Goal: Task Accomplishment & Management: Use online tool/utility

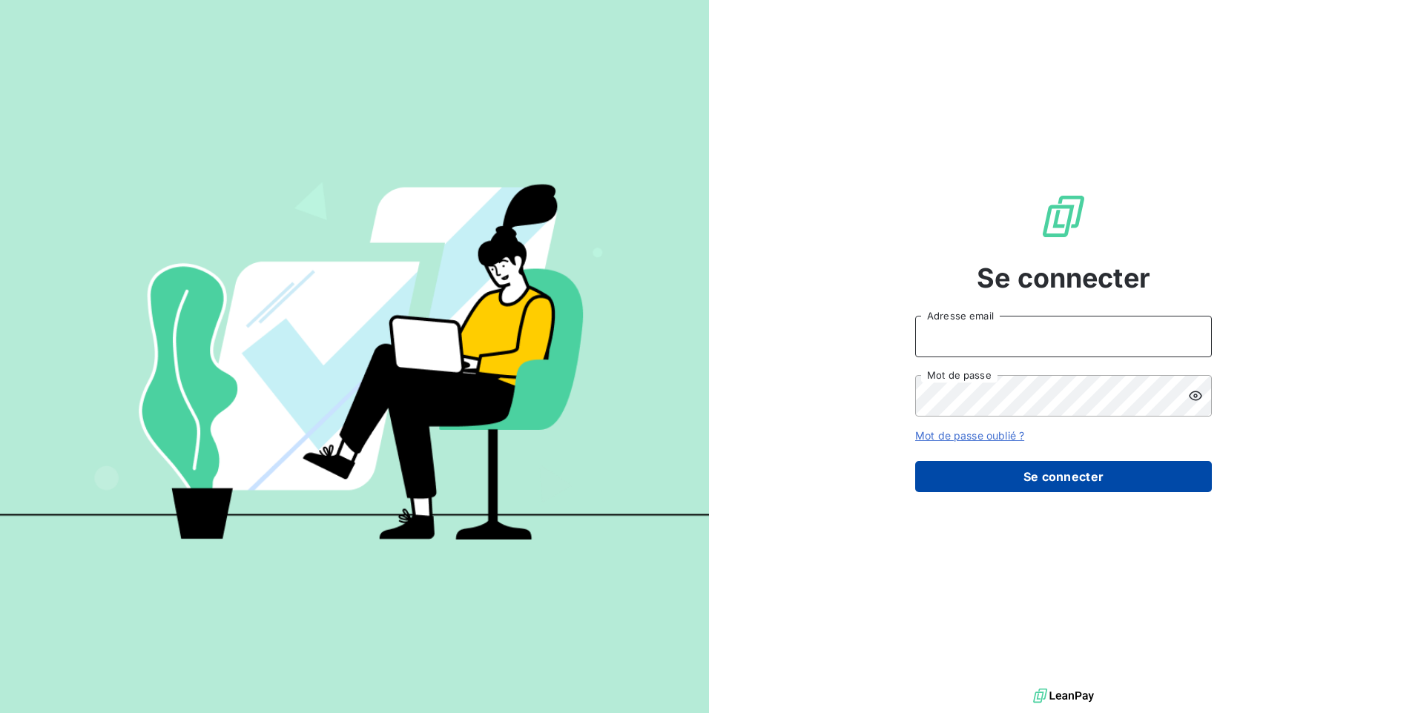
type input "[EMAIL_ADDRESS][DOMAIN_NAME]"
click at [1021, 488] on button "Se connecter" at bounding box center [1063, 476] width 297 height 31
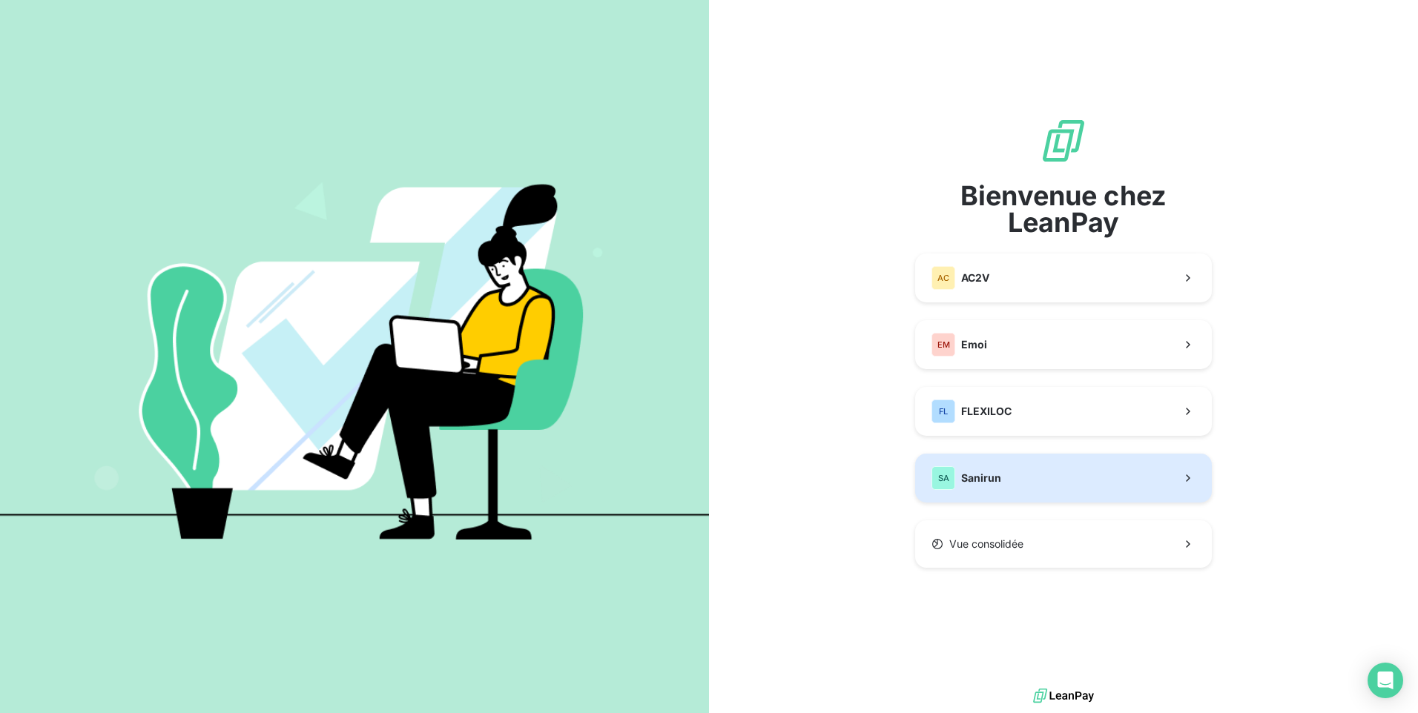
click at [1051, 481] on button "SA Sanirun" at bounding box center [1063, 478] width 297 height 49
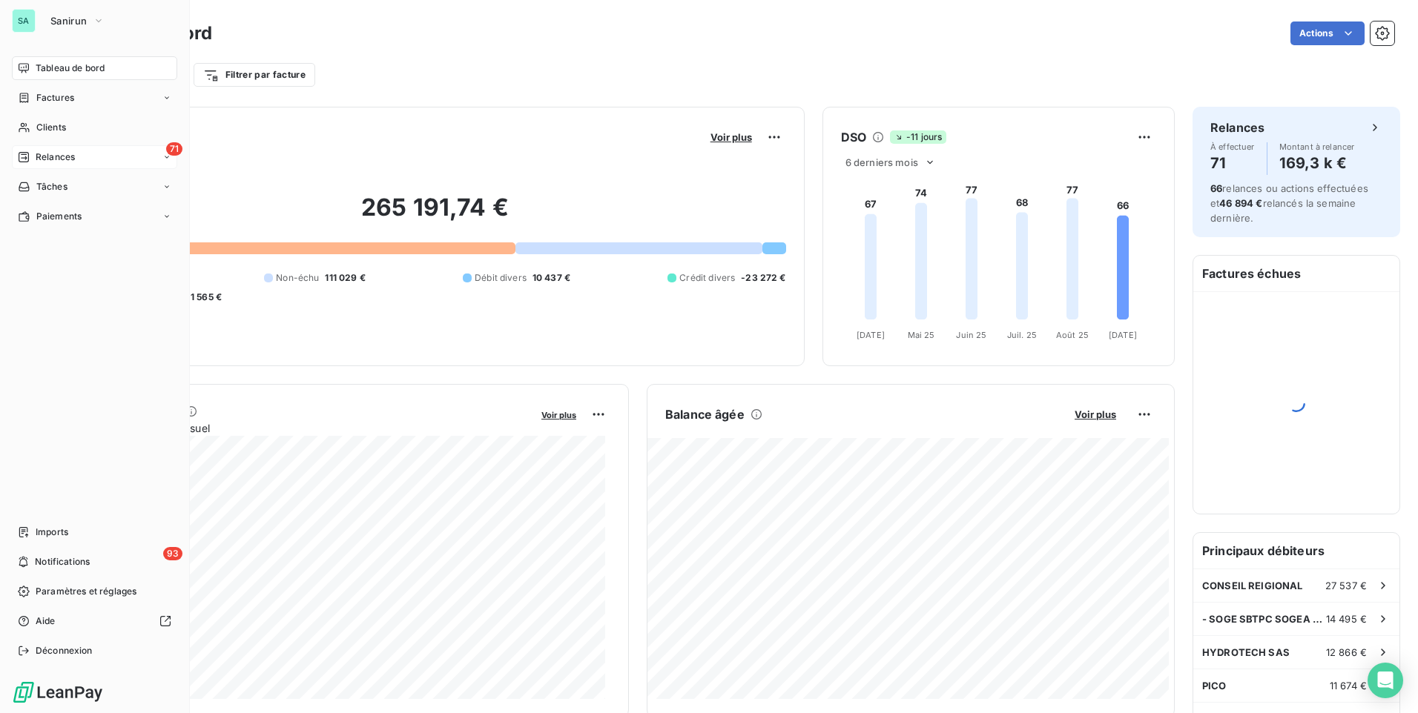
click at [74, 156] on span "Relances" at bounding box center [55, 157] width 39 height 13
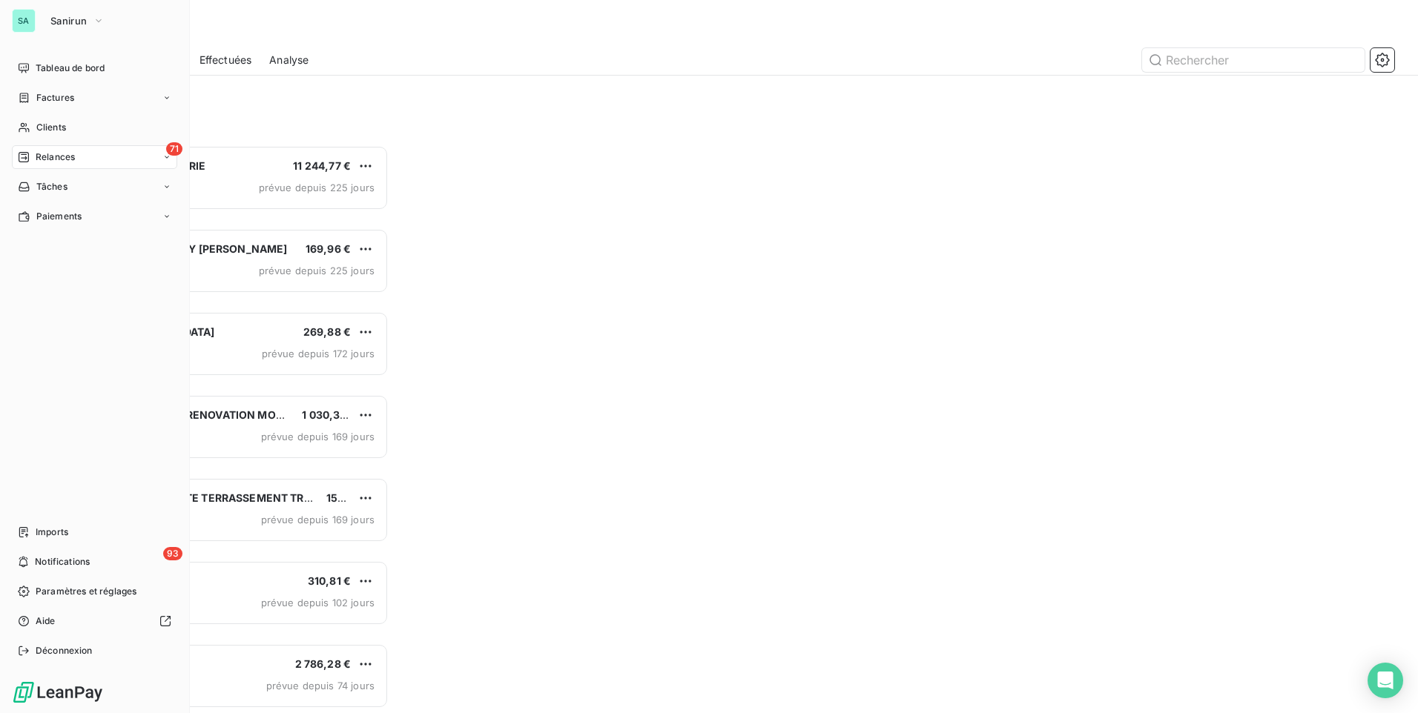
scroll to position [557, 306]
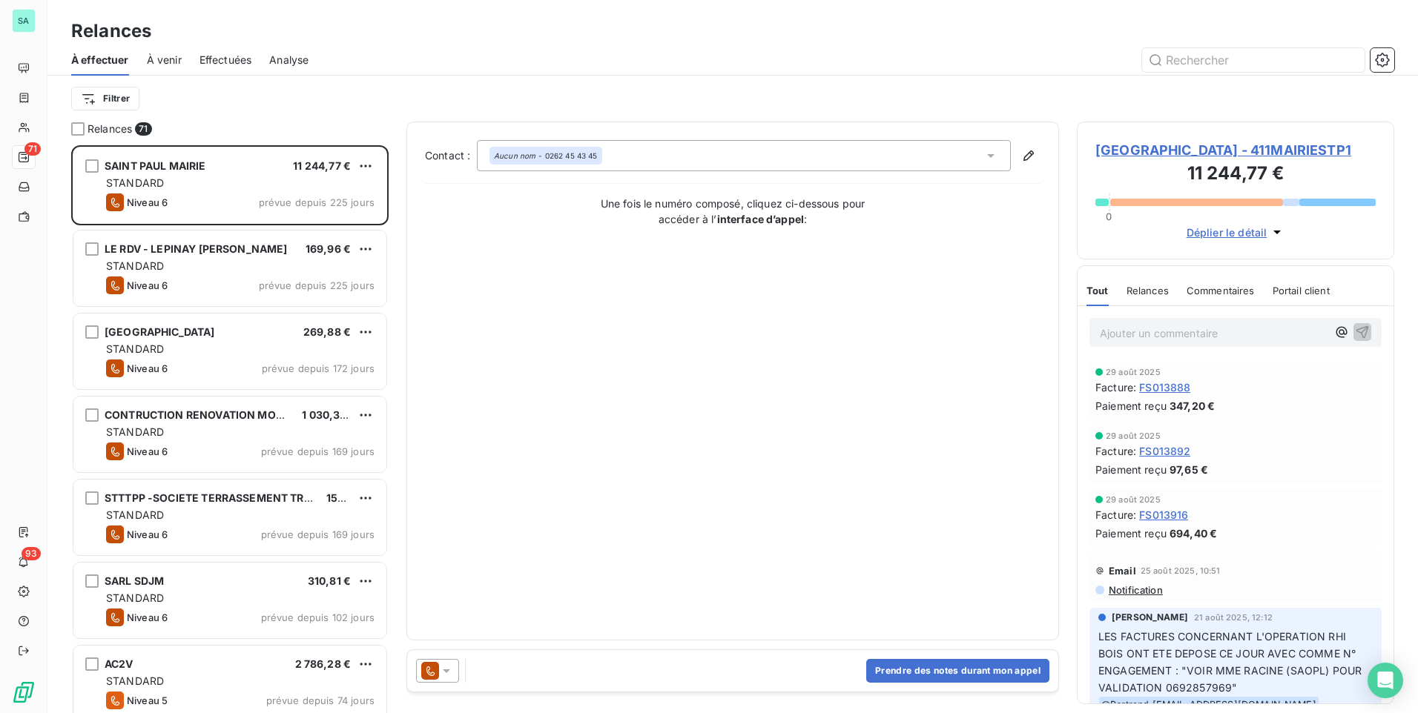
click at [237, 58] on span "Effectuées" at bounding box center [226, 60] width 53 height 15
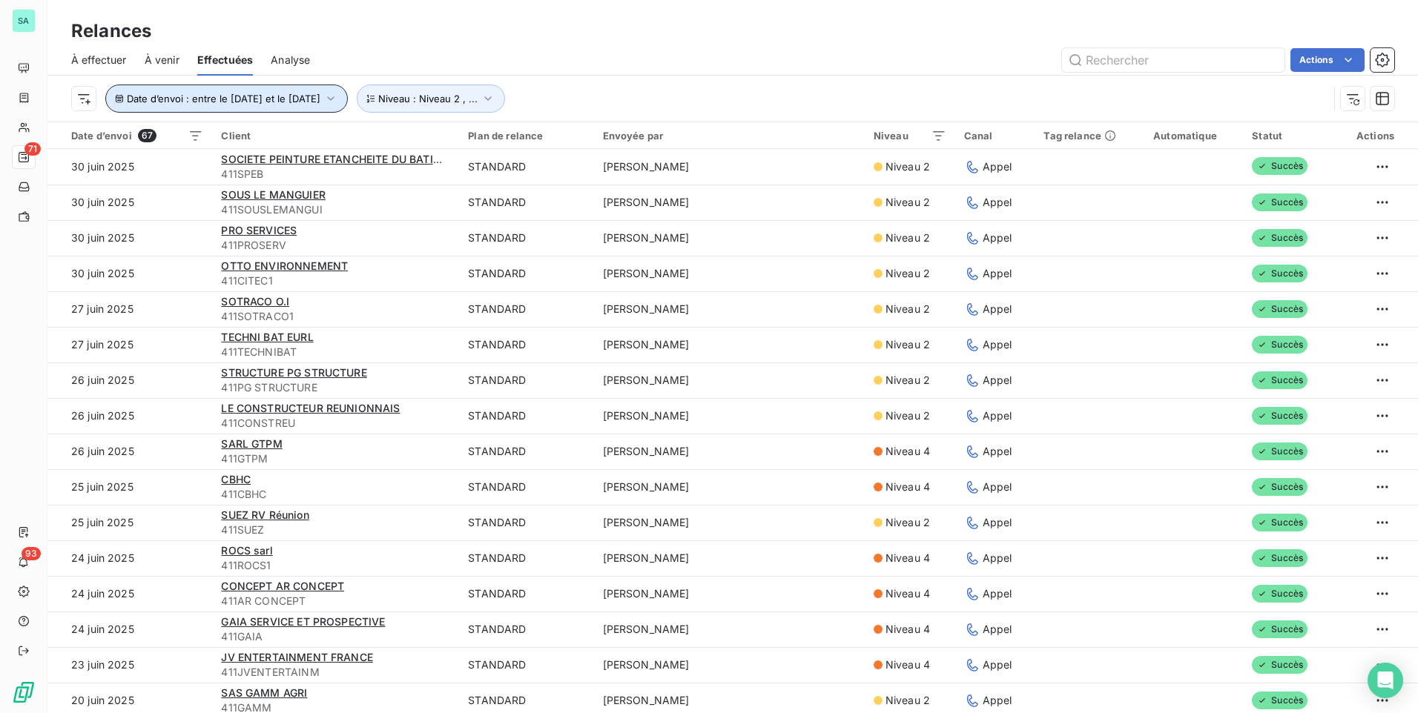
click at [338, 104] on icon "button" at bounding box center [330, 98] width 15 height 15
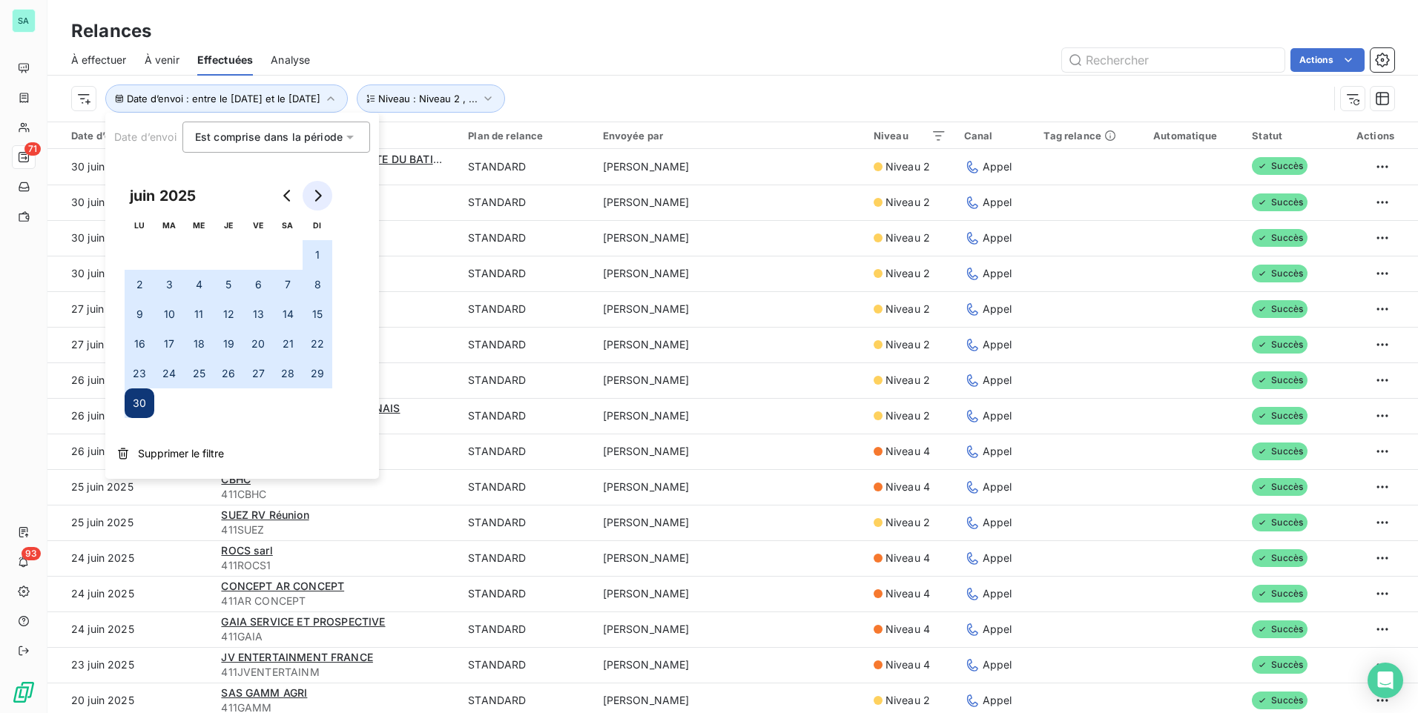
click at [320, 198] on icon "Go to next month" at bounding box center [317, 196] width 12 height 12
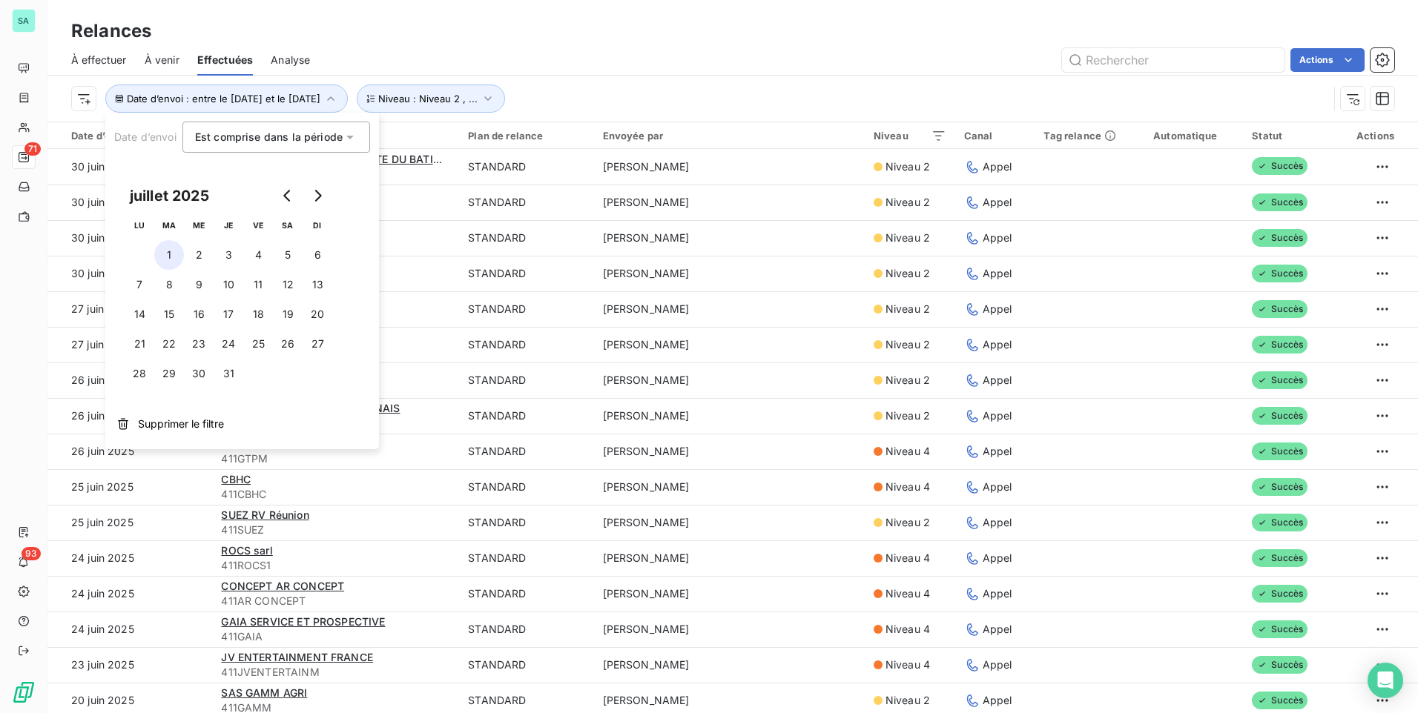
click at [174, 256] on button "1" at bounding box center [169, 255] width 30 height 30
click at [323, 194] on icon "Go to next month" at bounding box center [317, 196] width 12 height 12
click at [289, 200] on icon "Go to previous month" at bounding box center [288, 196] width 12 height 12
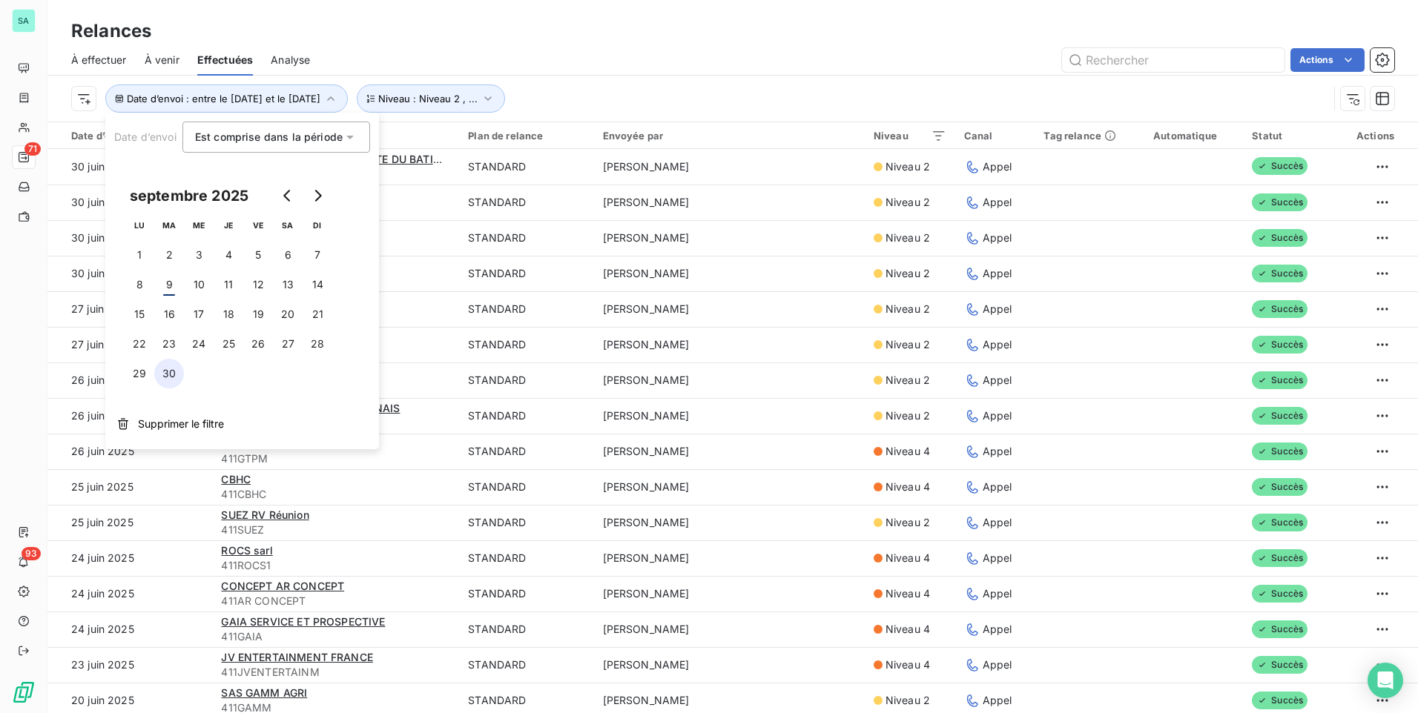
click at [172, 377] on button "30" at bounding box center [169, 374] width 30 height 30
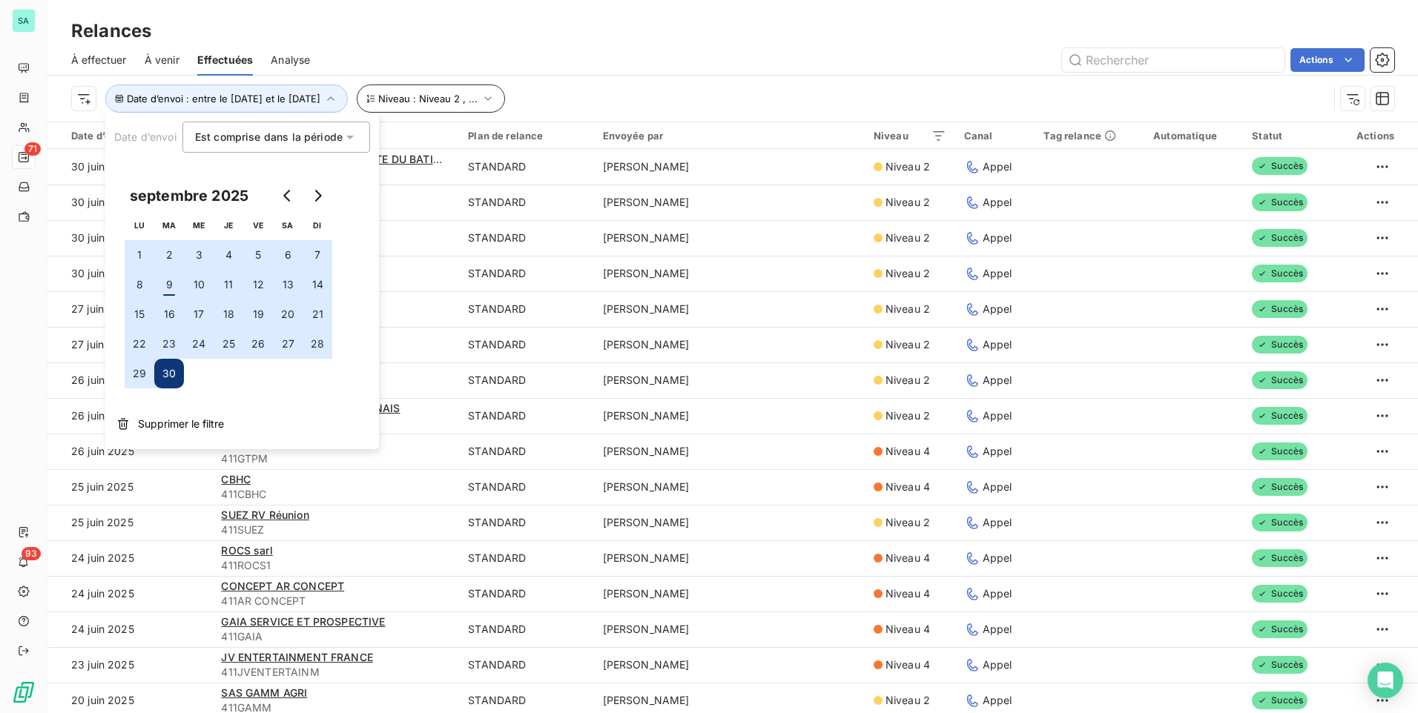
click at [505, 107] on button "Niveau : Niveau 2 , ..." at bounding box center [431, 99] width 148 height 28
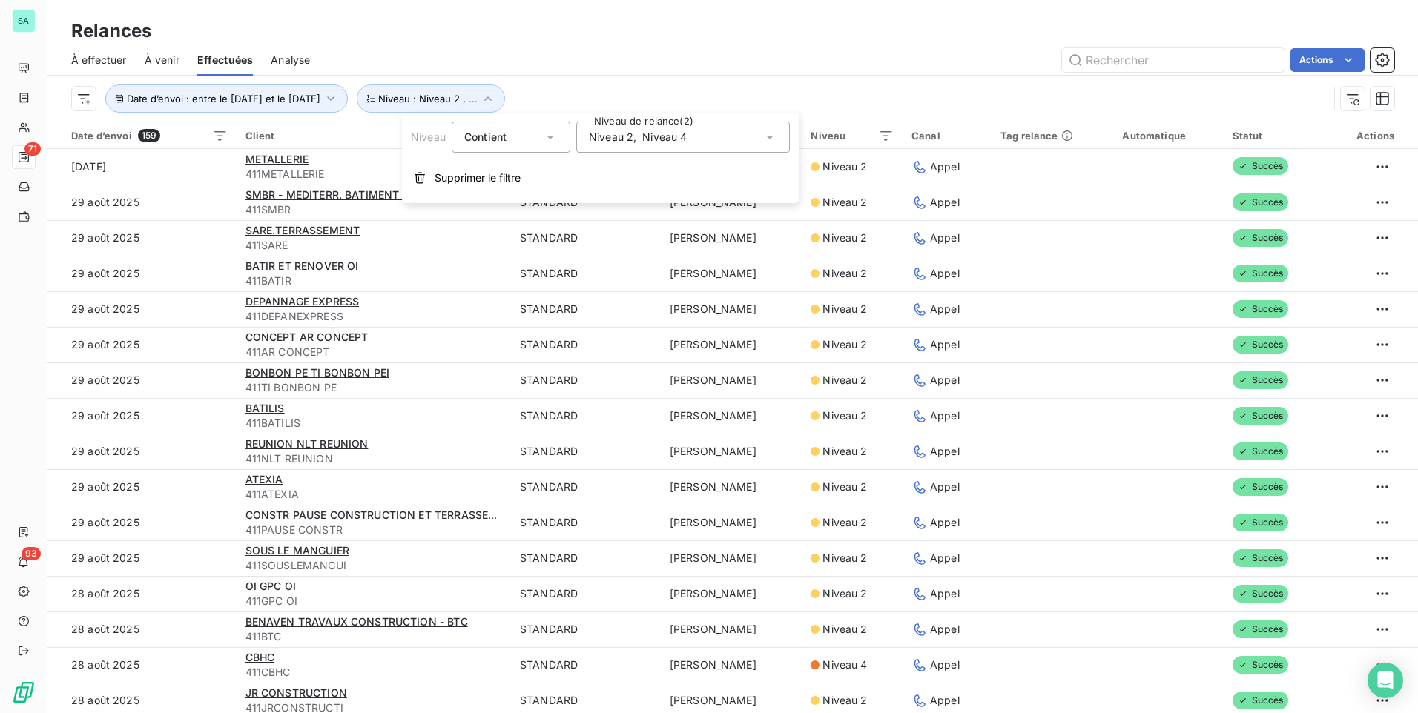
click at [824, 8] on div "Relances À effectuer À venir Effectuées Analyse Actions Date d’envoi : entre le…" at bounding box center [732, 61] width 1371 height 122
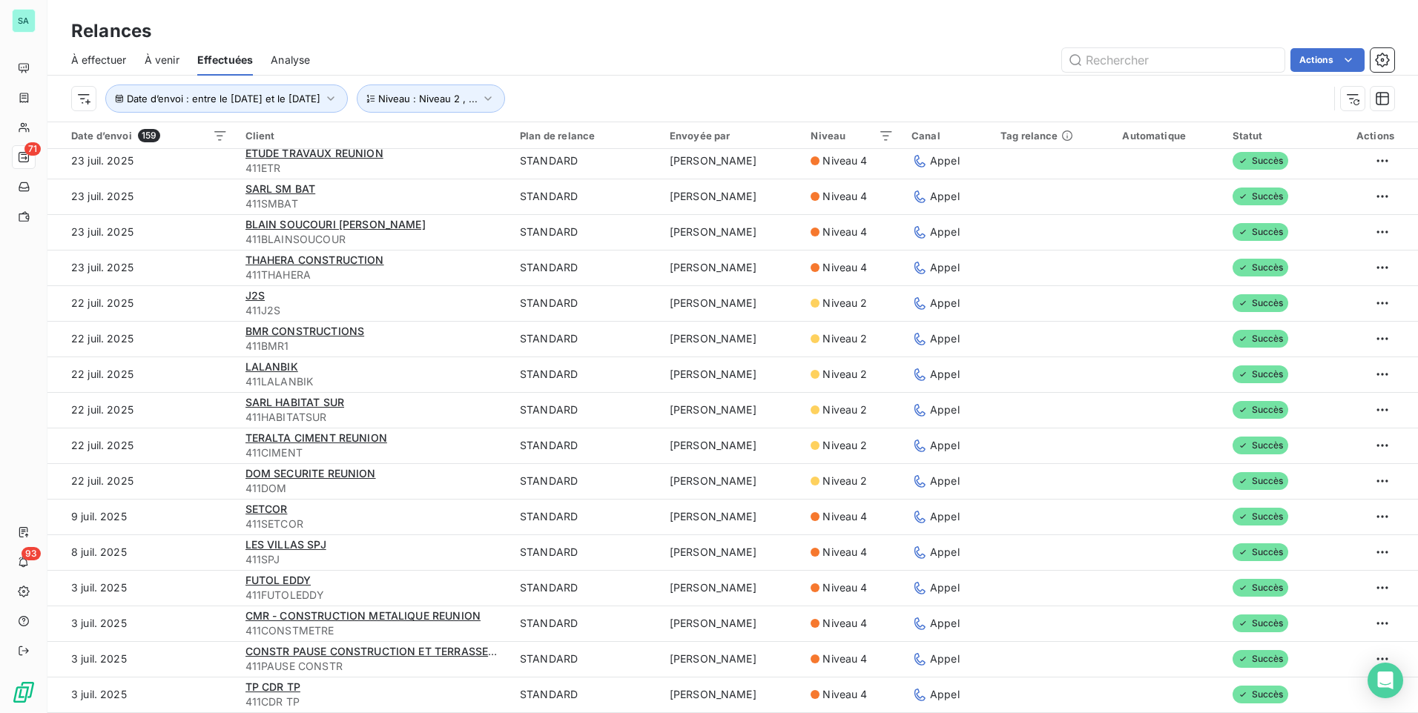
scroll to position [2625, 0]
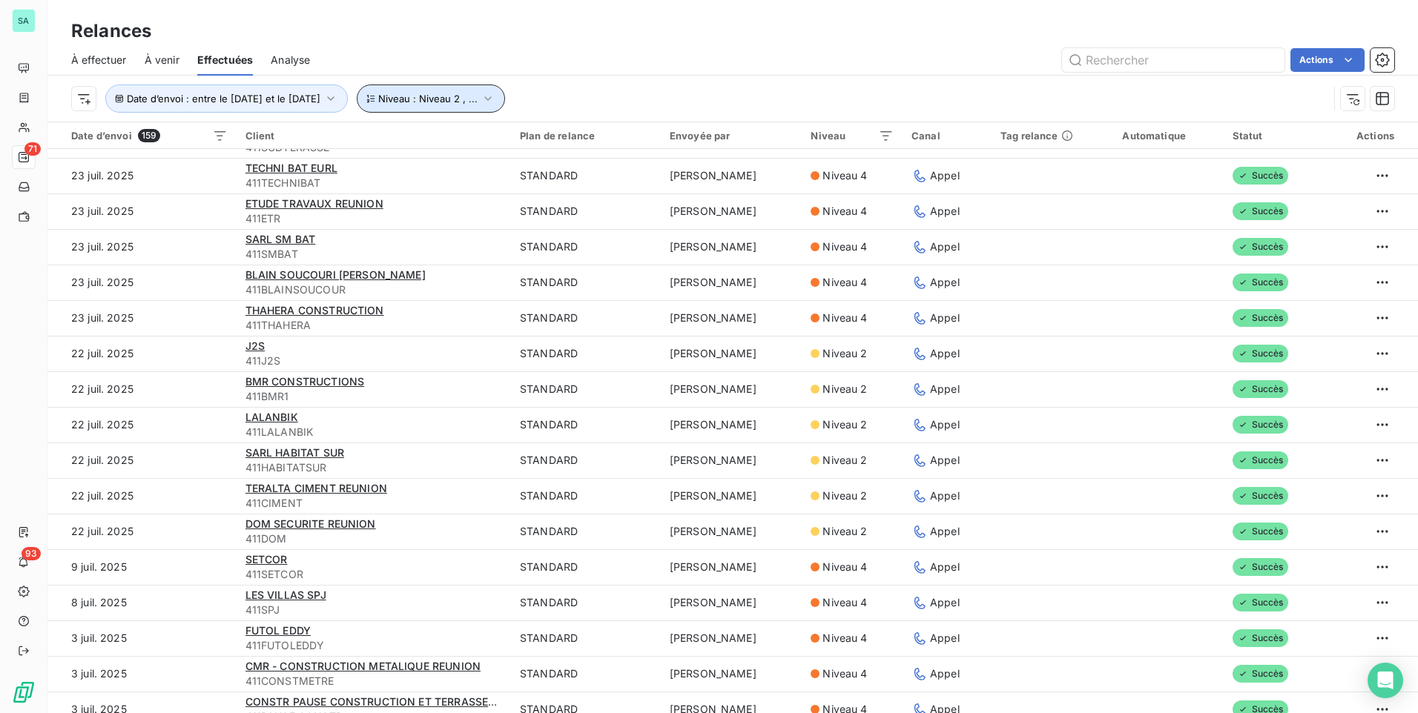
click at [495, 104] on icon "button" at bounding box center [488, 98] width 15 height 15
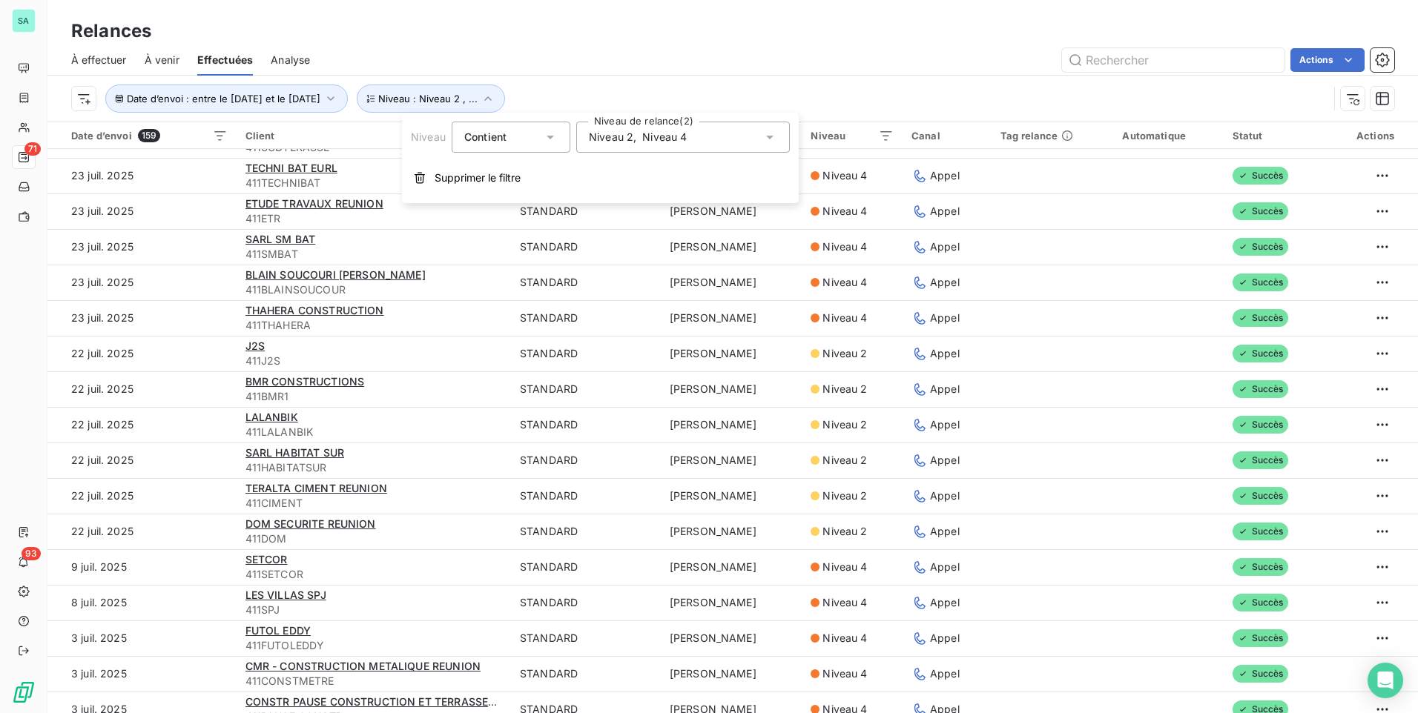
click at [770, 141] on icon at bounding box center [769, 137] width 15 height 15
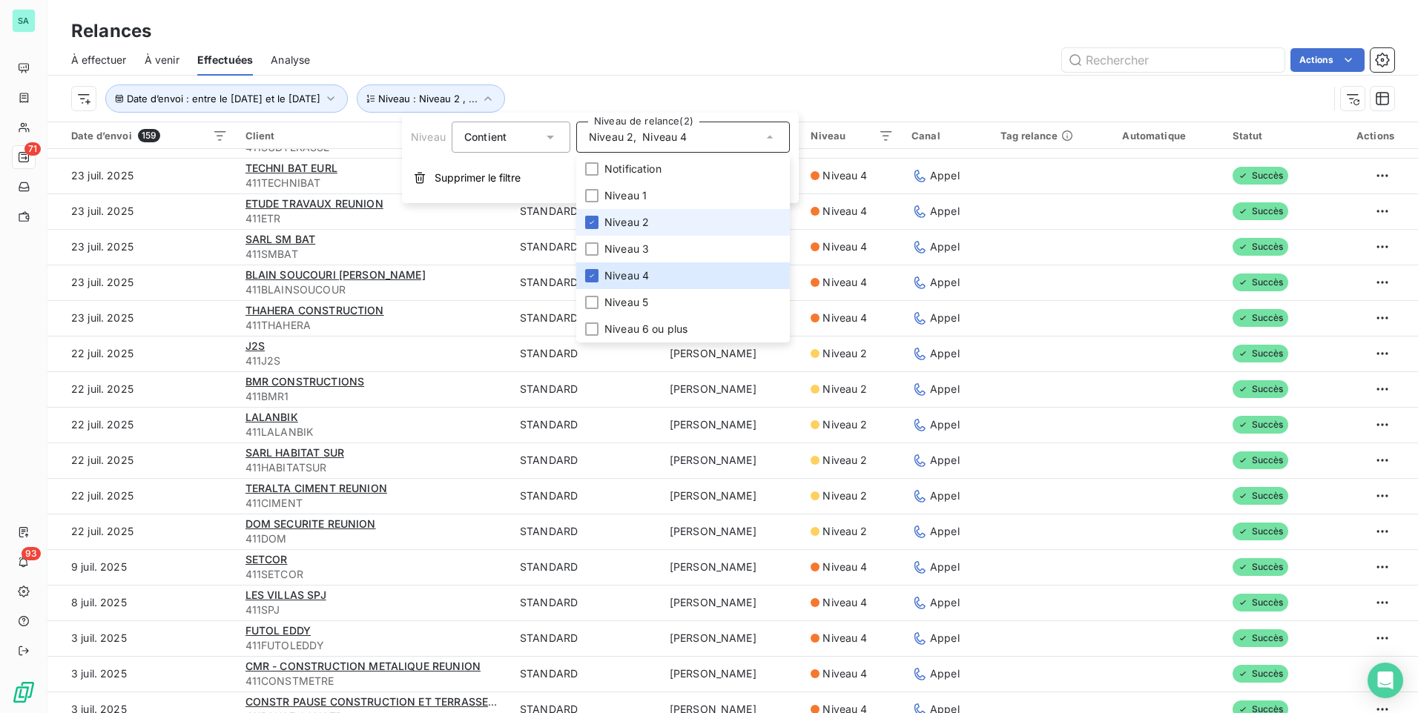
click at [768, 141] on icon at bounding box center [769, 137] width 15 height 15
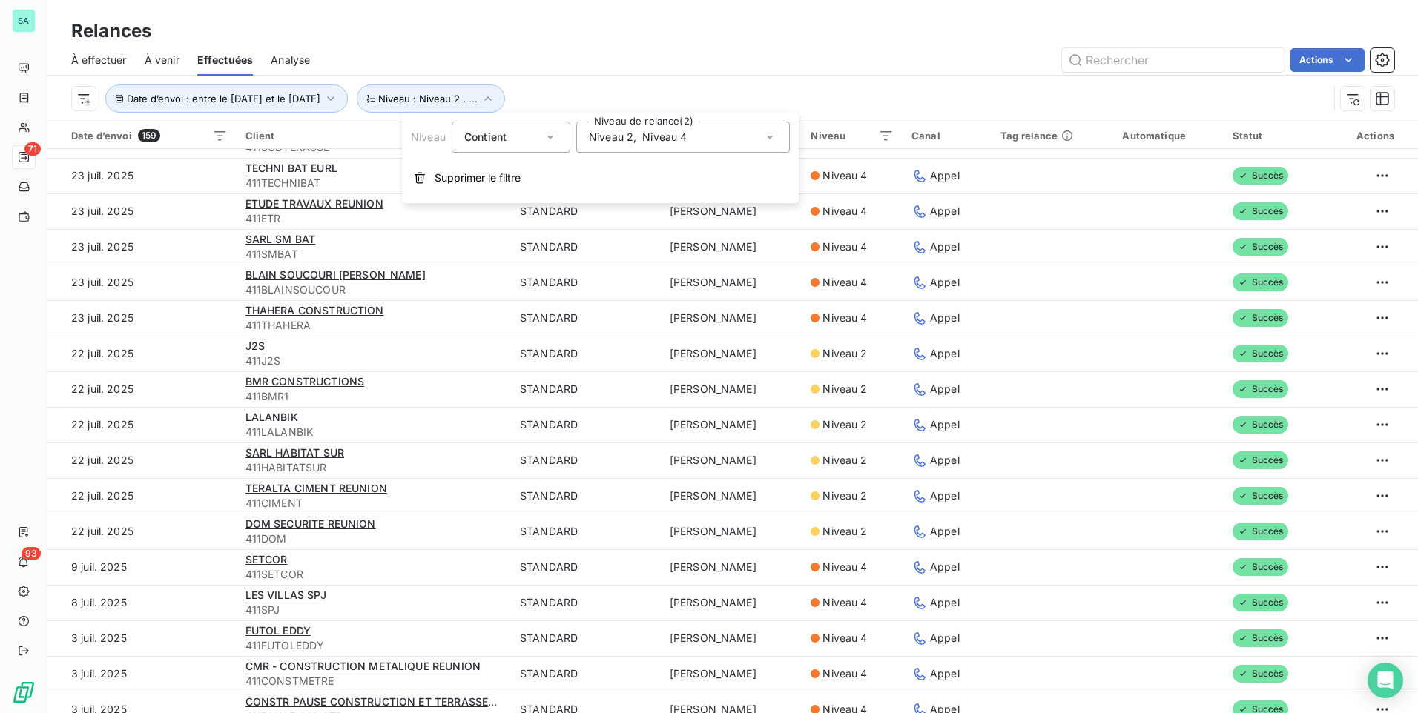
click at [544, 133] on icon at bounding box center [550, 137] width 15 height 15
click at [543, 138] on icon at bounding box center [550, 137] width 15 height 15
click at [488, 177] on span "Supprimer le filtre" at bounding box center [478, 178] width 86 height 15
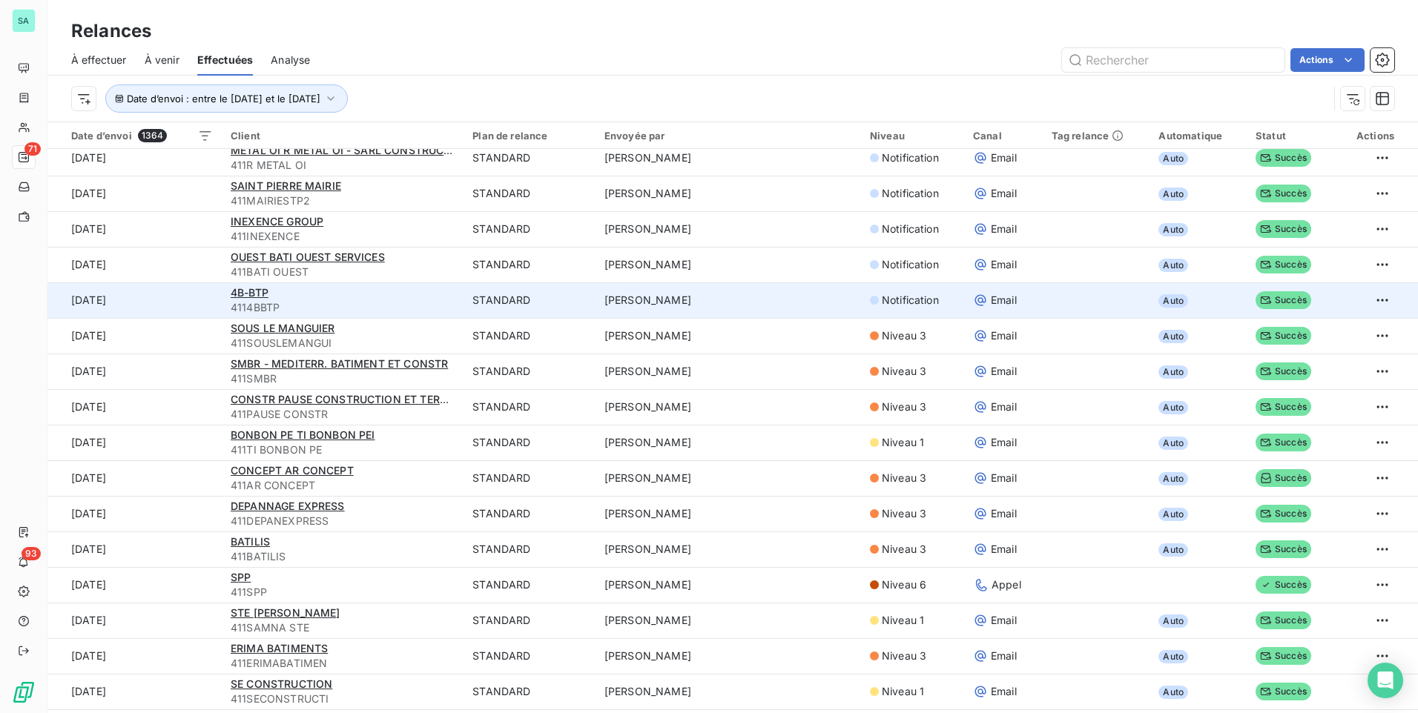
scroll to position [0, 0]
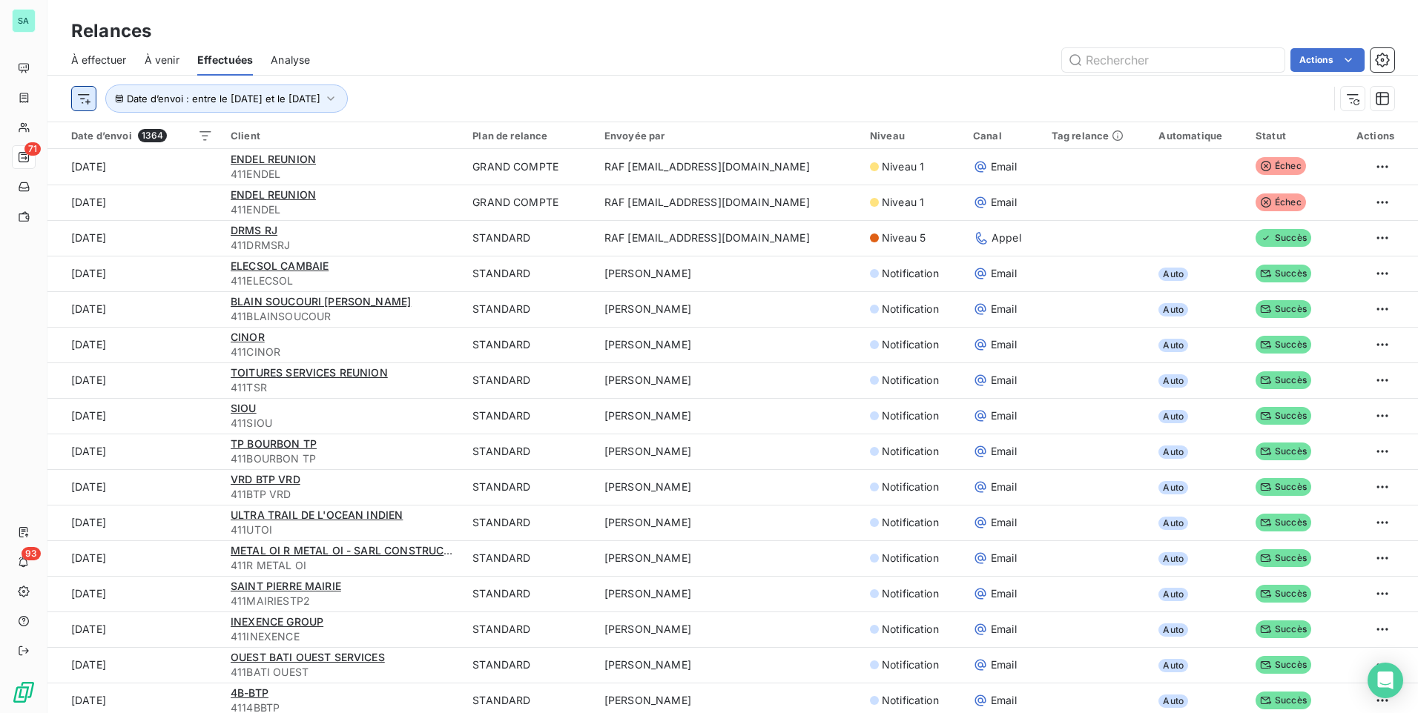
click at [82, 101] on html "SA 71 93 Relances À effectuer À venir Effectuées Analyse Actions Date d’envoi :…" at bounding box center [709, 356] width 1418 height 713
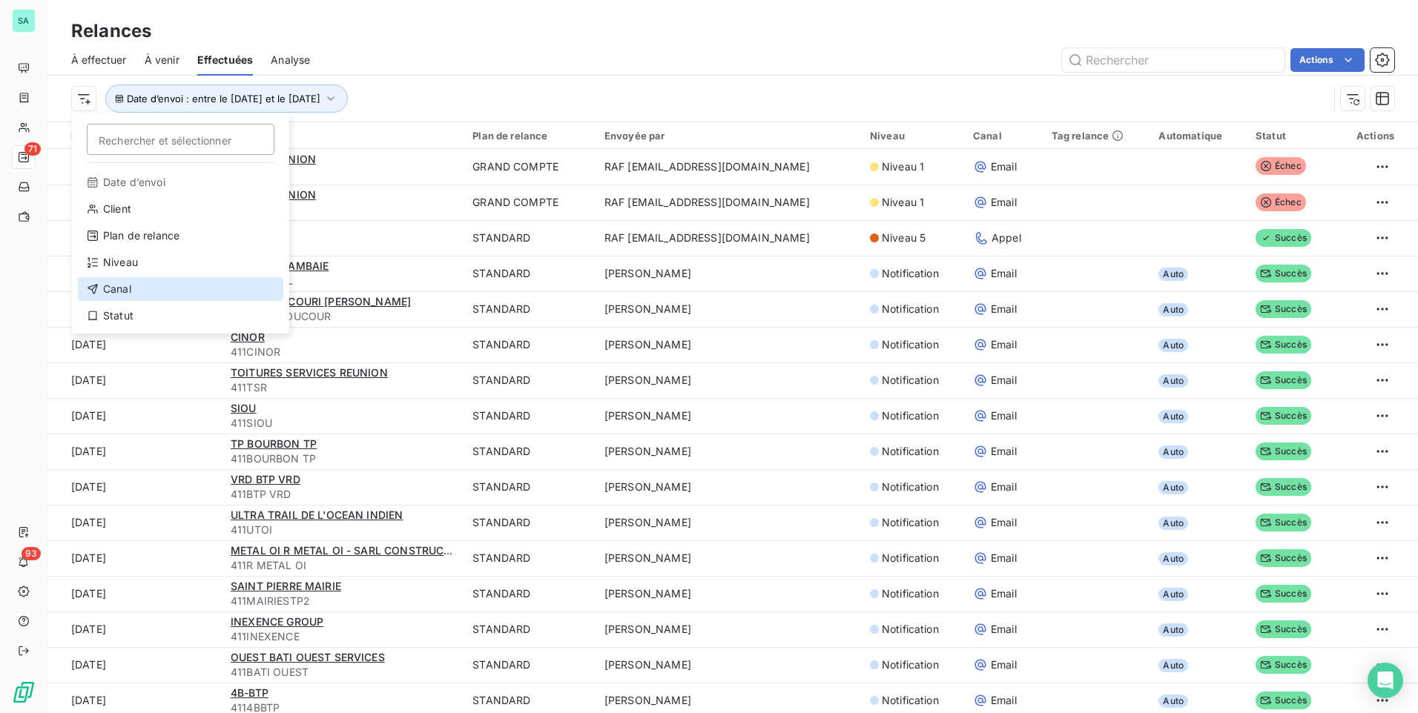
click at [134, 280] on div "Canal" at bounding box center [180, 289] width 205 height 24
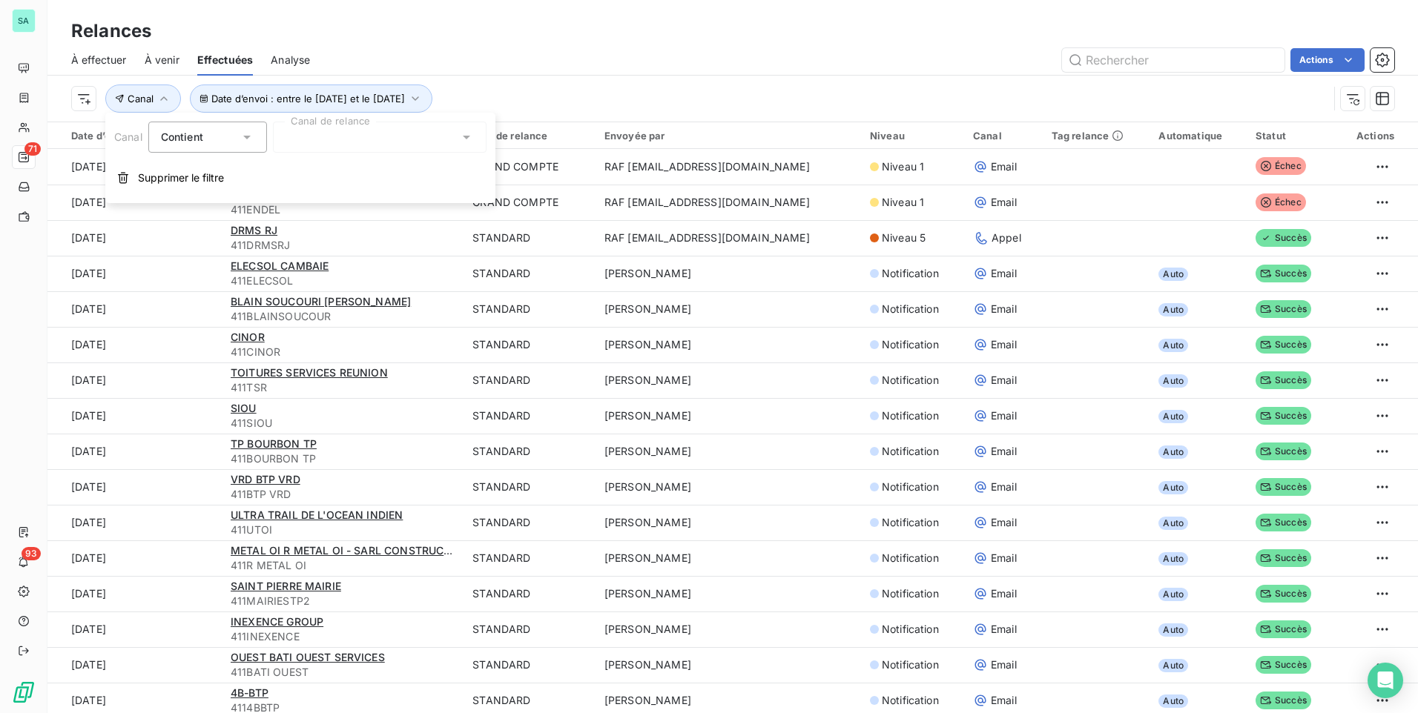
click at [473, 143] on div at bounding box center [380, 137] width 214 height 31
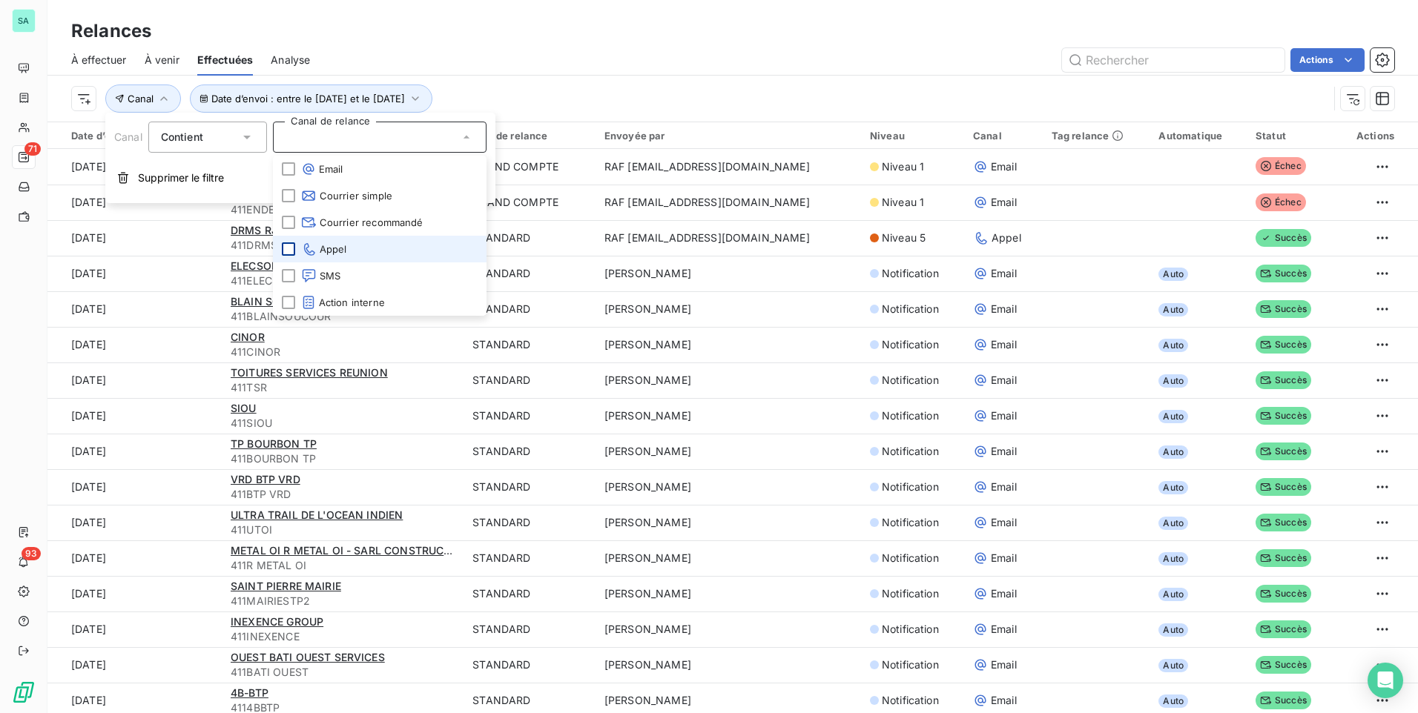
click at [292, 248] on div at bounding box center [288, 249] width 13 height 13
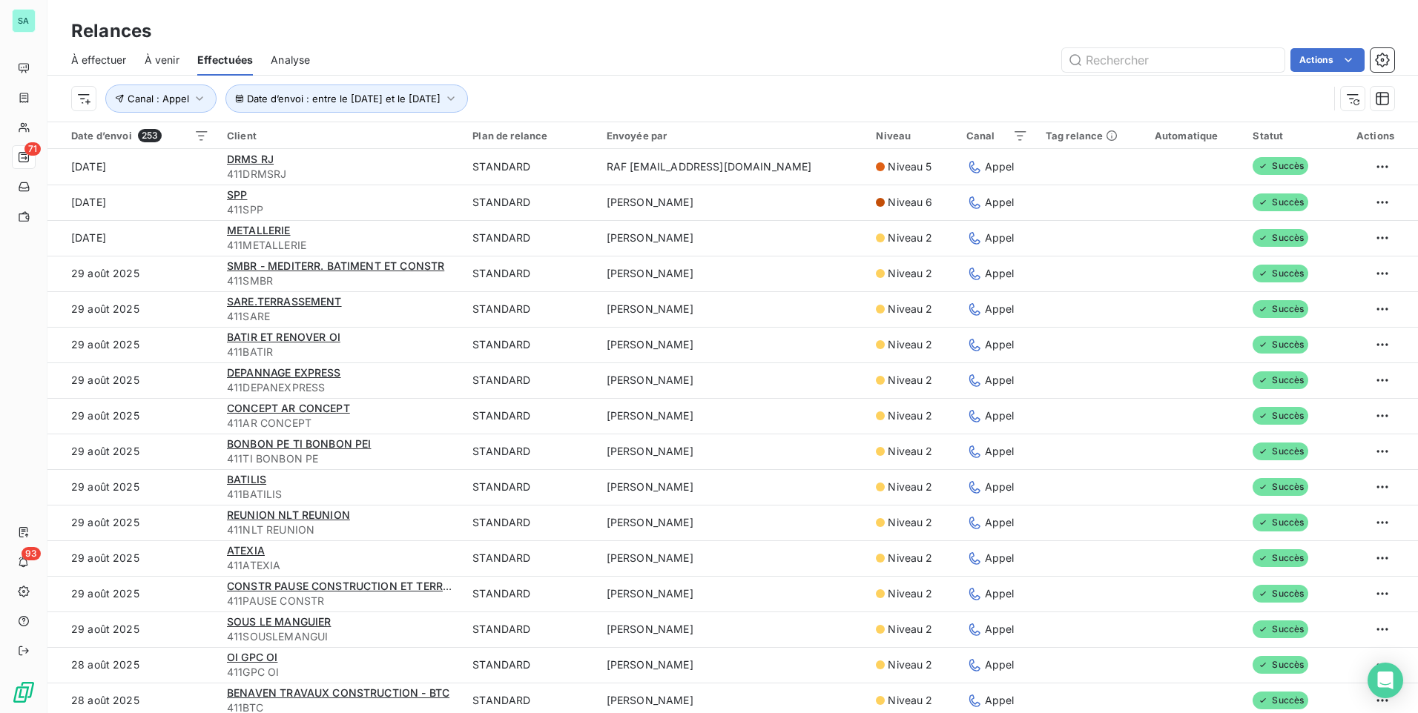
click at [737, 50] on div "Actions" at bounding box center [861, 60] width 1066 height 24
click at [1391, 69] on button "button" at bounding box center [1383, 60] width 24 height 24
click at [1362, 62] on html "SA 71 93 Relances À effectuer À venir Effectuées Analyse Actions Date d’envoi :…" at bounding box center [709, 356] width 1418 height 713
click at [1279, 96] on div "Exporter les relances (253 relances)" at bounding box center [1249, 93] width 213 height 24
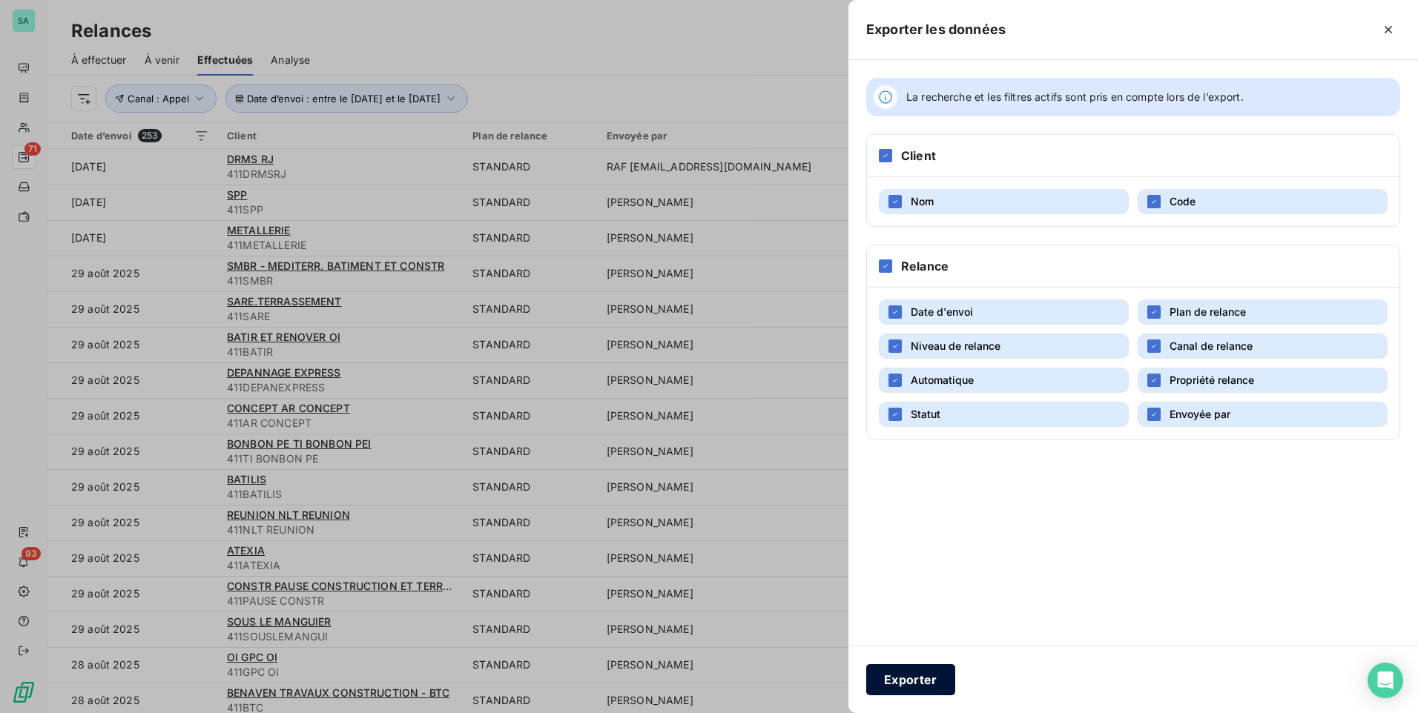
click at [911, 679] on button "Exporter" at bounding box center [910, 680] width 89 height 31
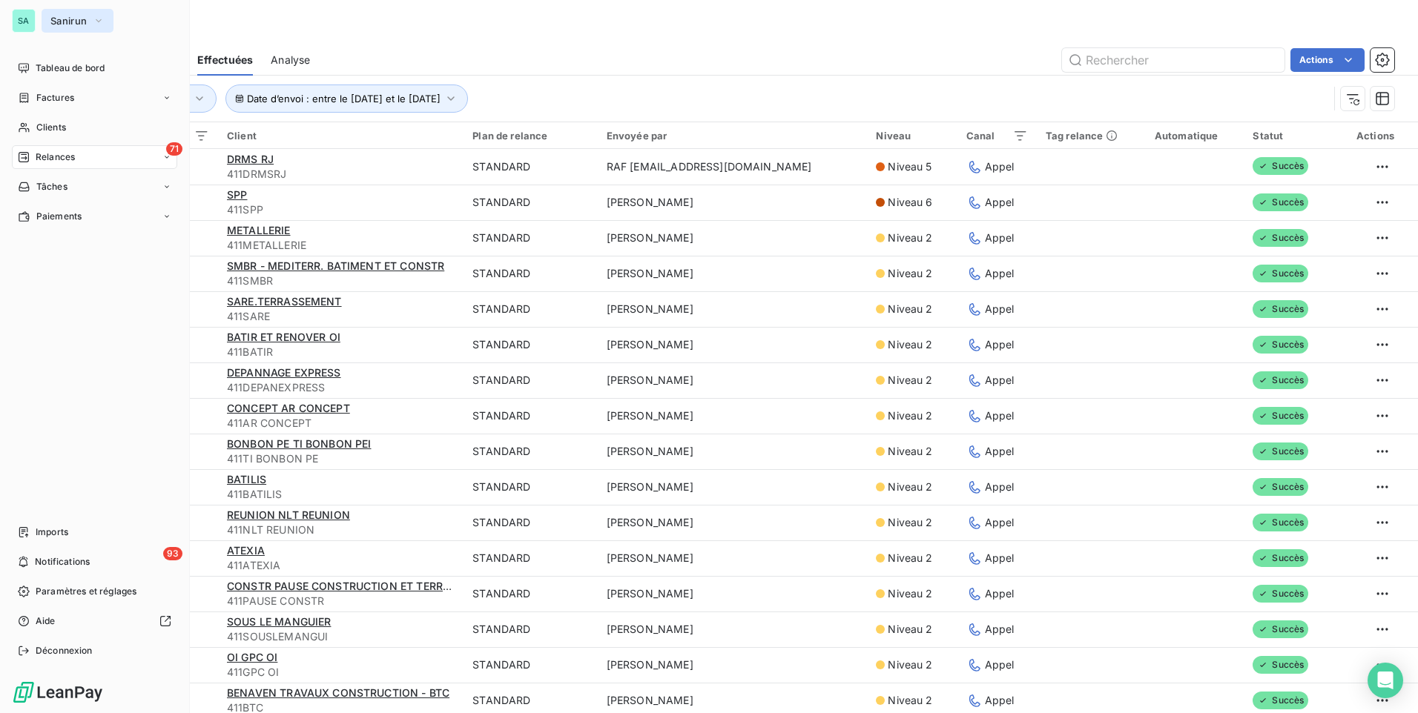
click at [89, 23] on button "Sanirun" at bounding box center [78, 21] width 72 height 24
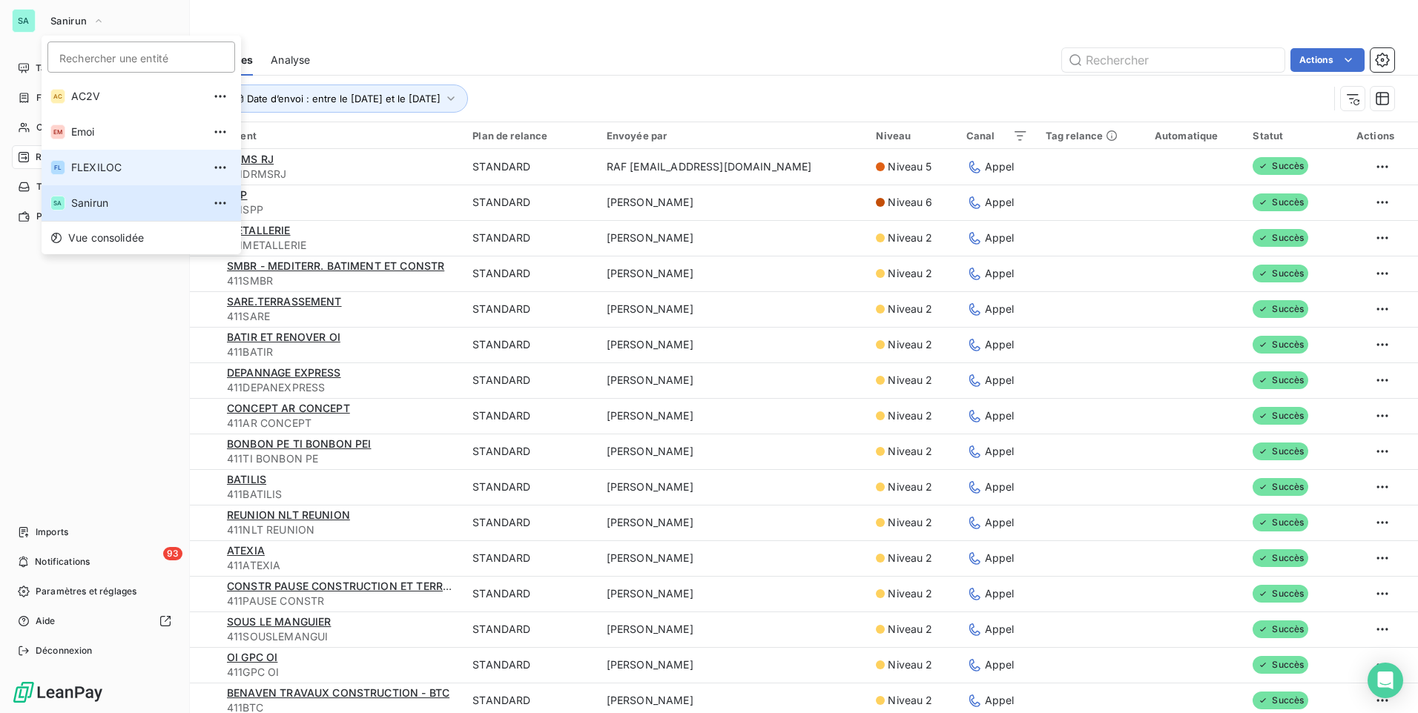
click at [103, 164] on span "FLEXILOC" at bounding box center [136, 167] width 131 height 15
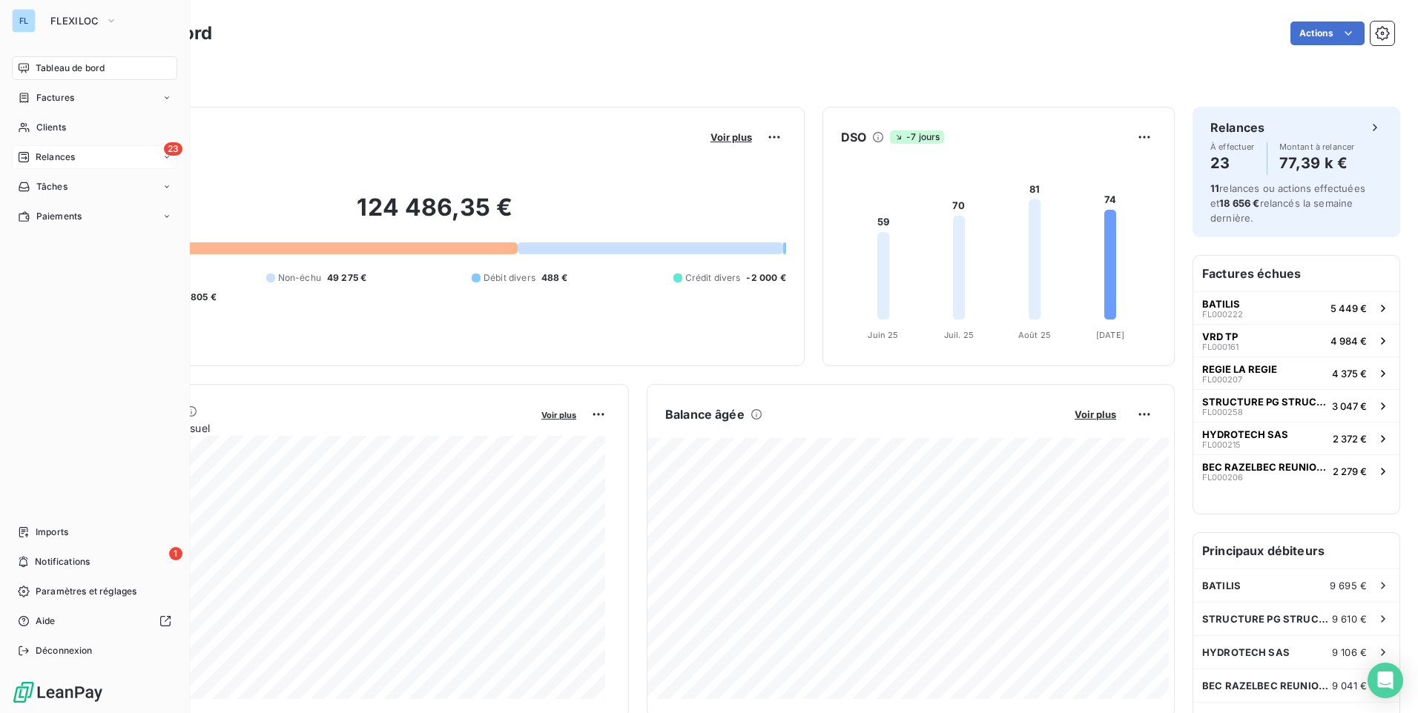
click at [77, 162] on div "23 Relances" at bounding box center [94, 157] width 165 height 24
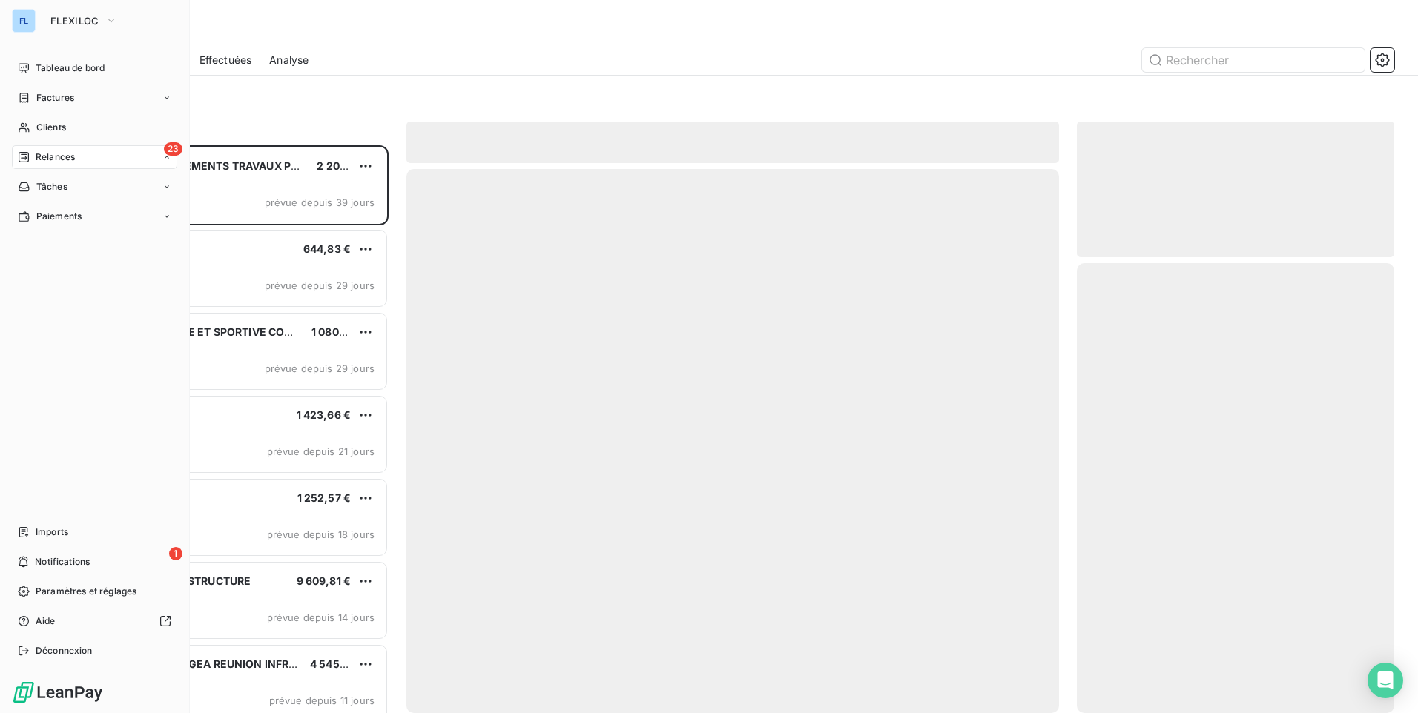
scroll to position [557, 306]
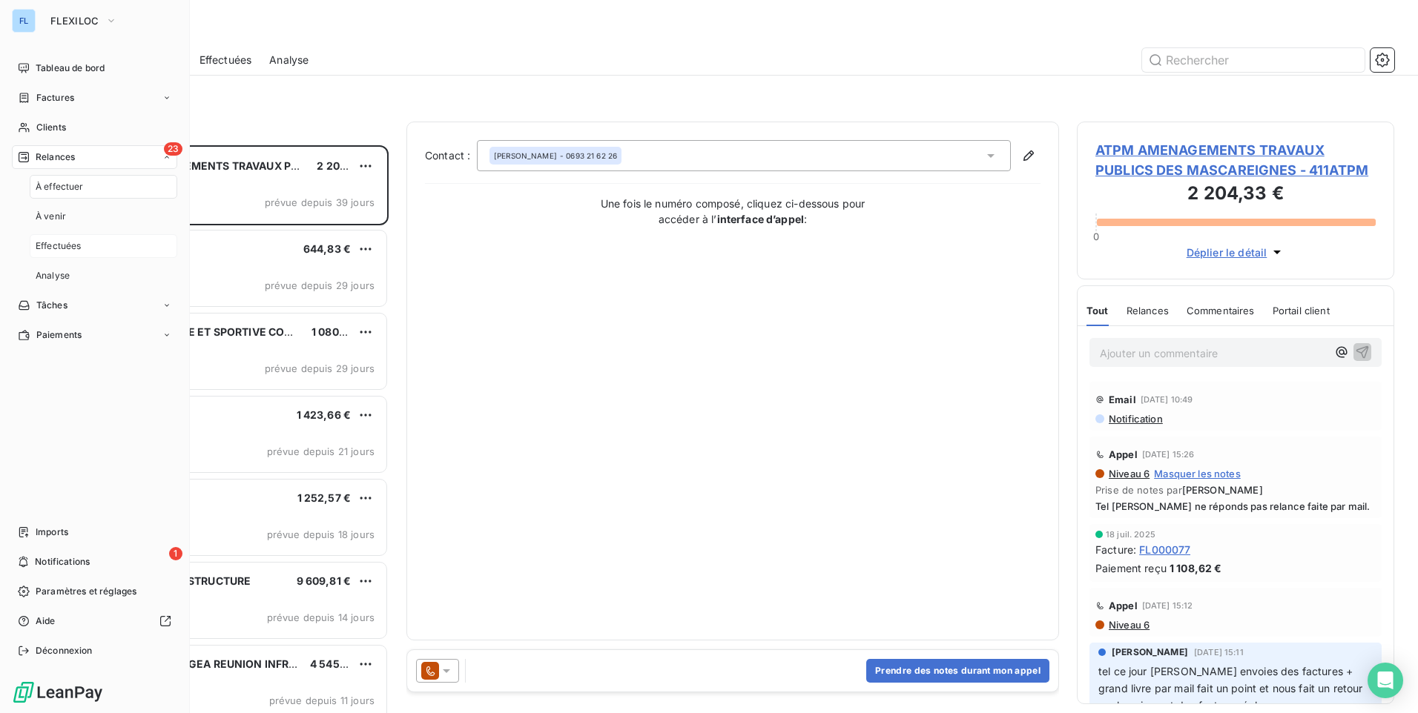
click at [85, 243] on div "Effectuées" at bounding box center [104, 246] width 148 height 24
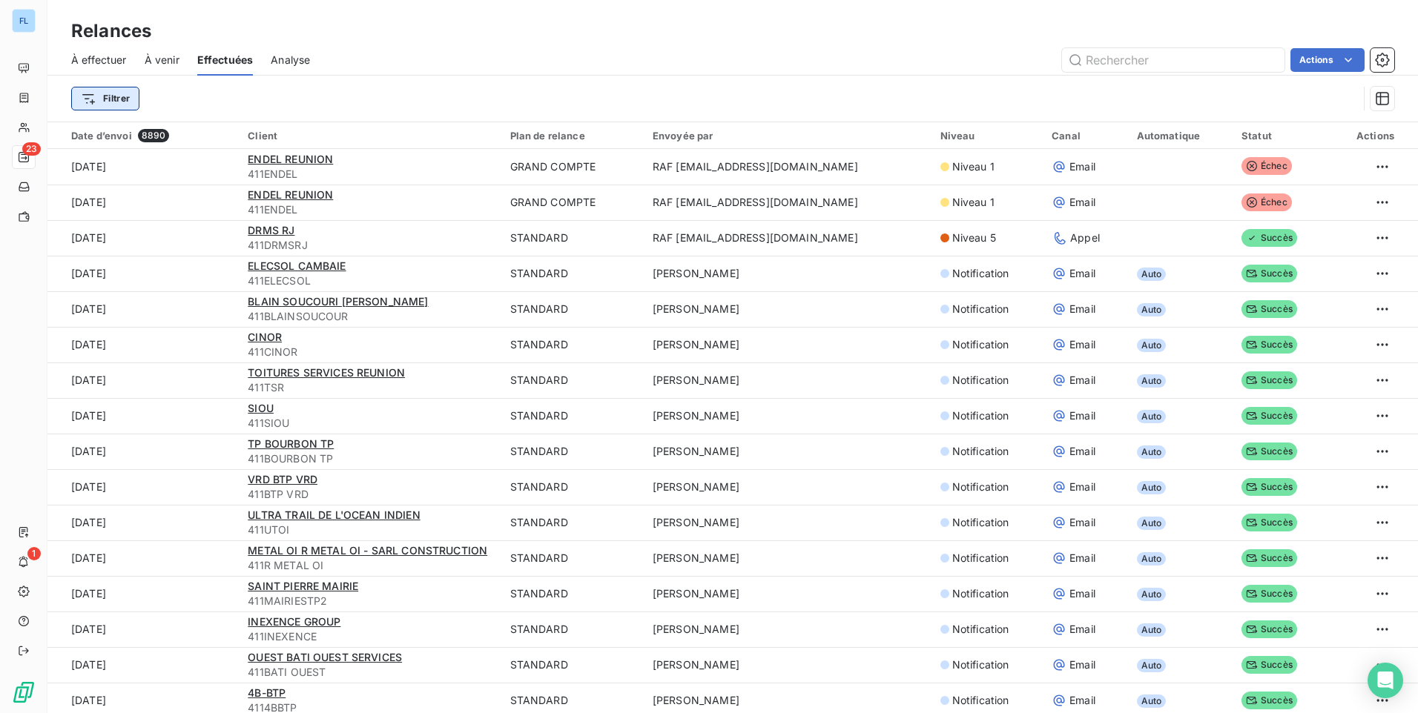
click at [112, 101] on html "FL 23 1 Relances À effectuer À venir Effectuées Analyse Actions Filtrer Date d’…" at bounding box center [709, 356] width 1418 height 713
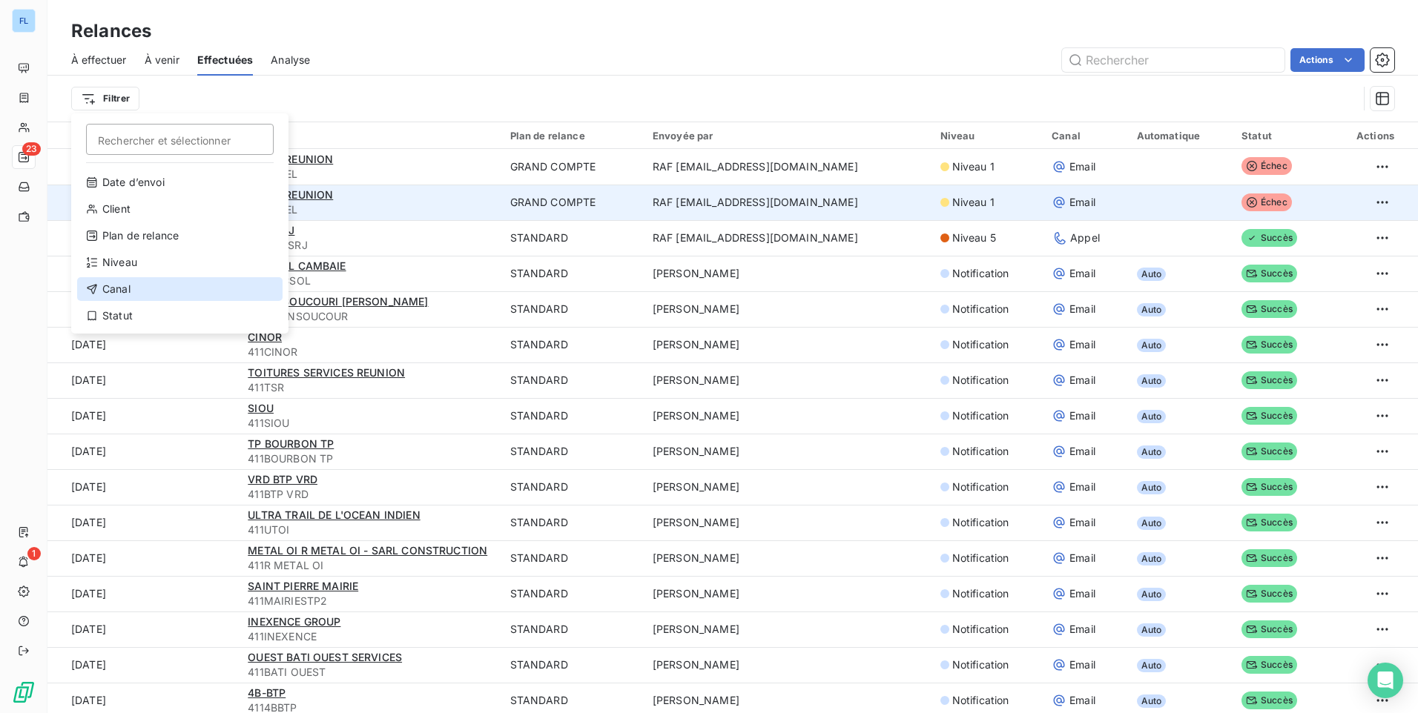
drag, startPoint x: 131, startPoint y: 283, endPoint x: 274, endPoint y: 208, distance: 161.9
click at [129, 283] on div "Canal" at bounding box center [179, 289] width 205 height 24
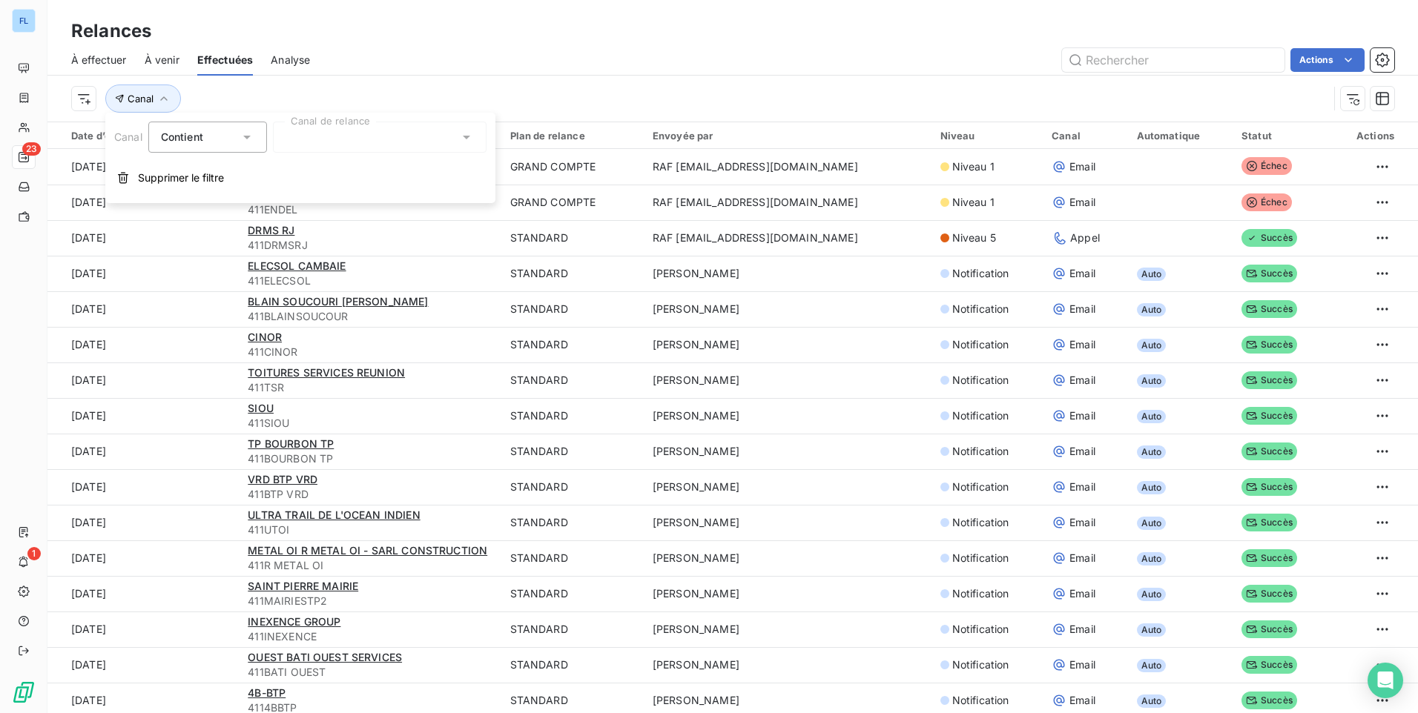
click at [457, 131] on div at bounding box center [380, 137] width 214 height 31
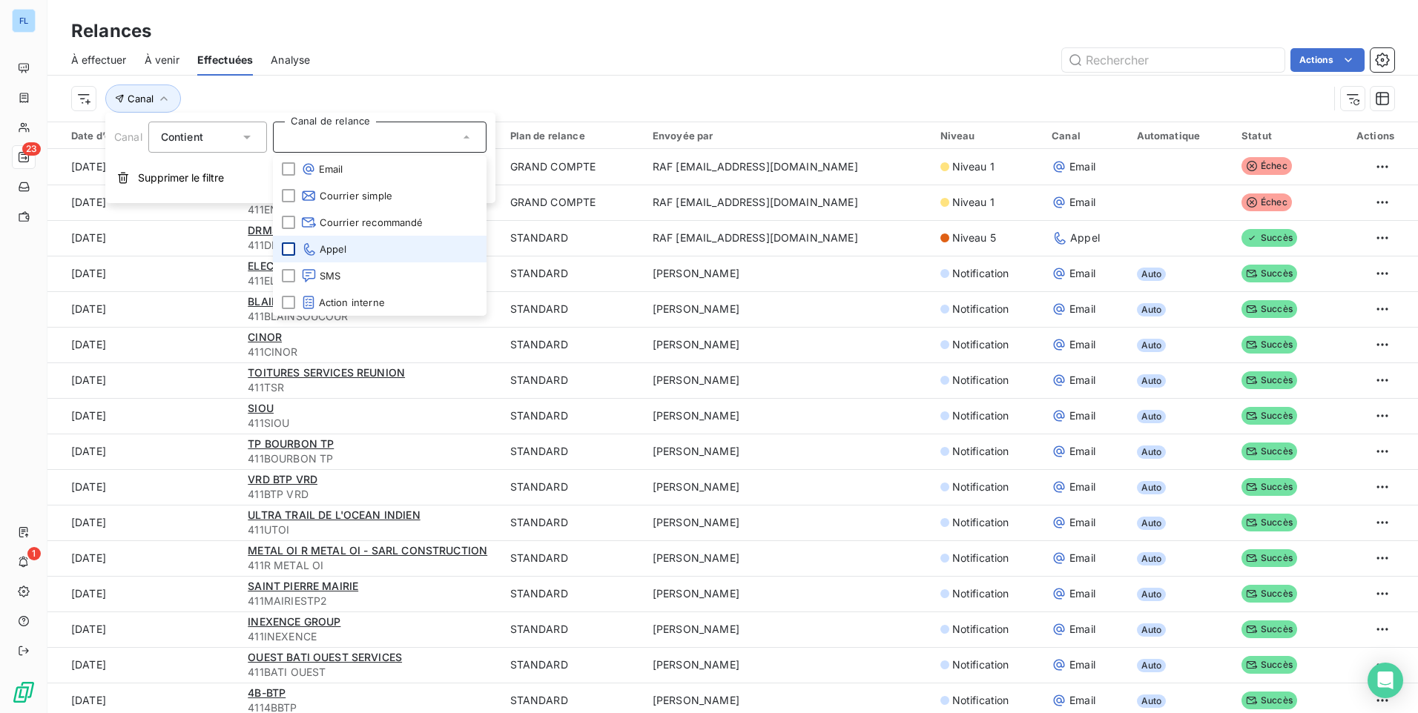
click at [291, 251] on div at bounding box center [288, 249] width 13 height 13
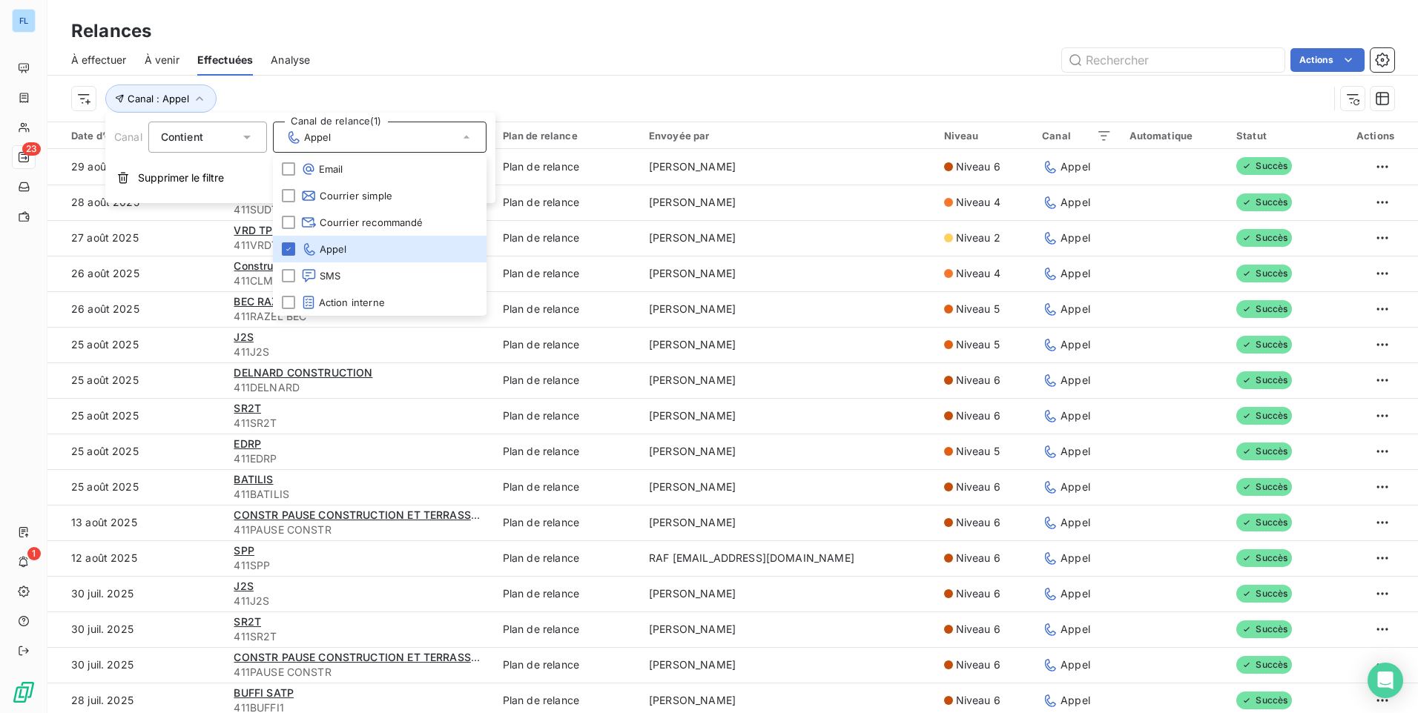
click at [571, 30] on div "Relances" at bounding box center [732, 31] width 1371 height 27
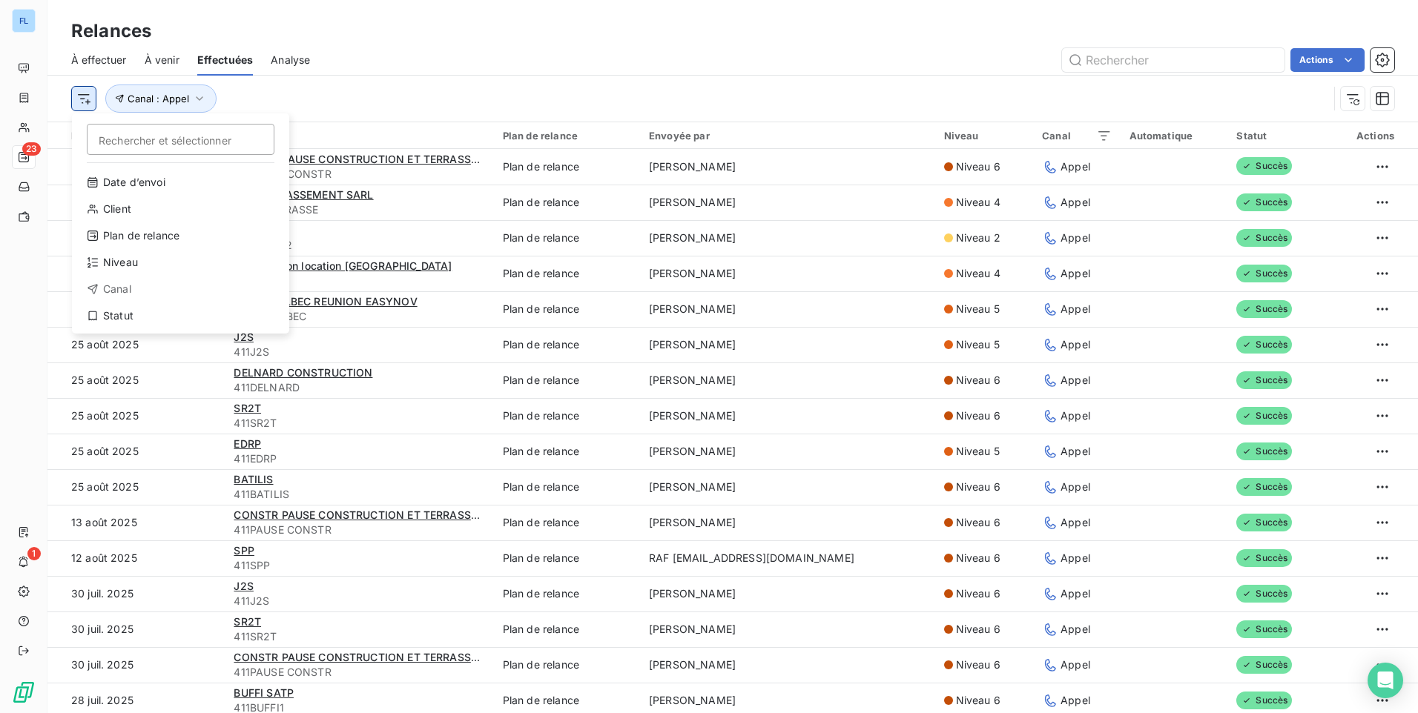
click at [89, 105] on html "FL 23 1 Relances À effectuer À venir Effectuées Analyse Actions Rechercher et s…" at bounding box center [709, 356] width 1418 height 713
click at [532, 16] on html "FL 23 1 Relances À effectuer À venir Effectuées Analyse Actions Rechercher et s…" at bounding box center [709, 356] width 1418 height 713
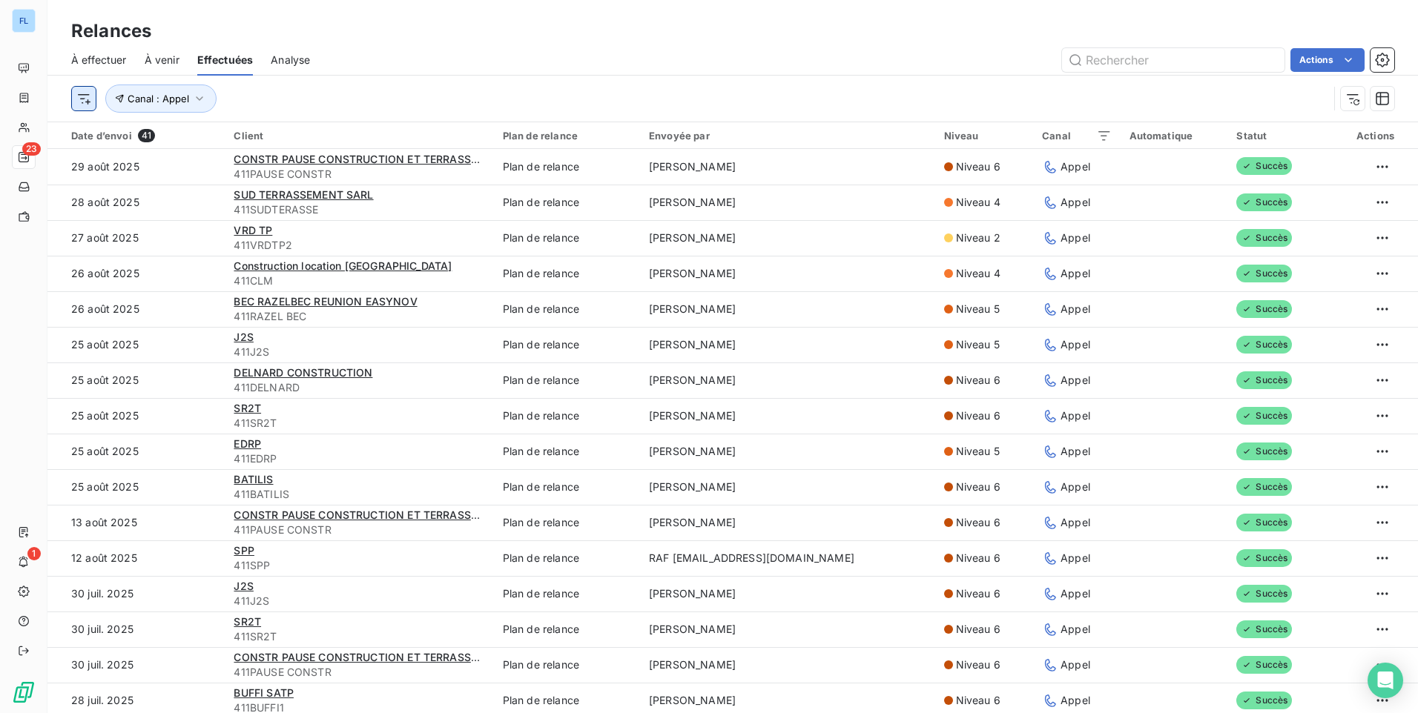
click at [82, 99] on html "FL 23 1 Relances À effectuer À venir Effectuées Analyse Actions Canal : Appel D…" at bounding box center [709, 356] width 1418 height 713
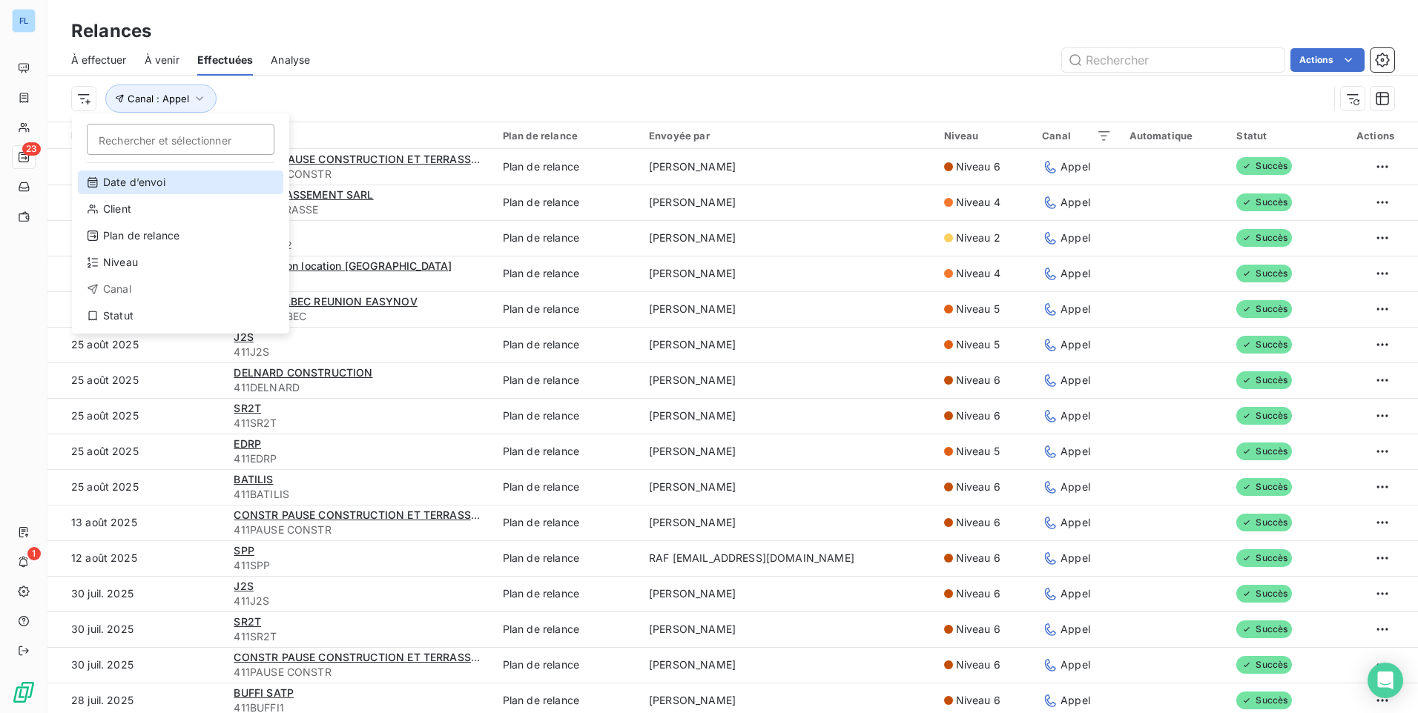
click at [157, 183] on div "Date d’envoi" at bounding box center [180, 183] width 205 height 24
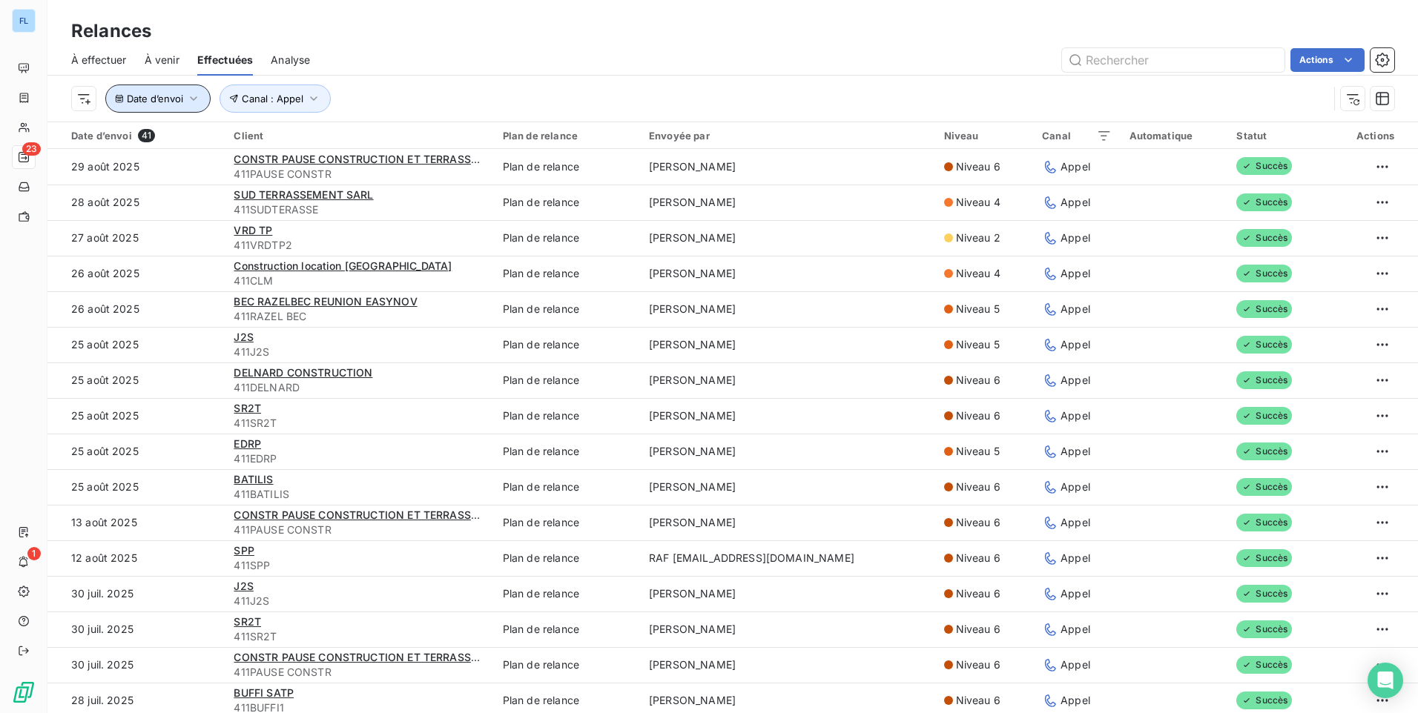
click at [205, 97] on button "Date d’envoi" at bounding box center [157, 99] width 105 height 28
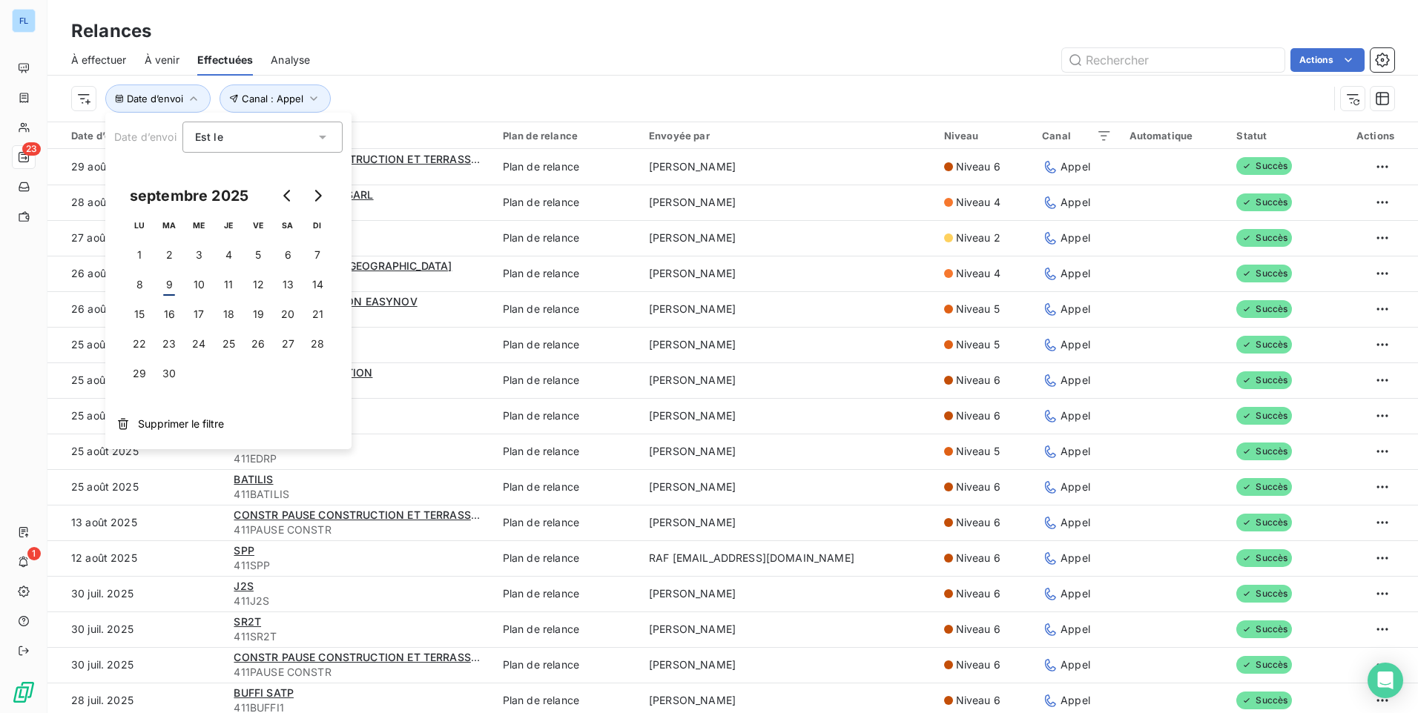
click at [322, 137] on icon at bounding box center [322, 138] width 7 height 4
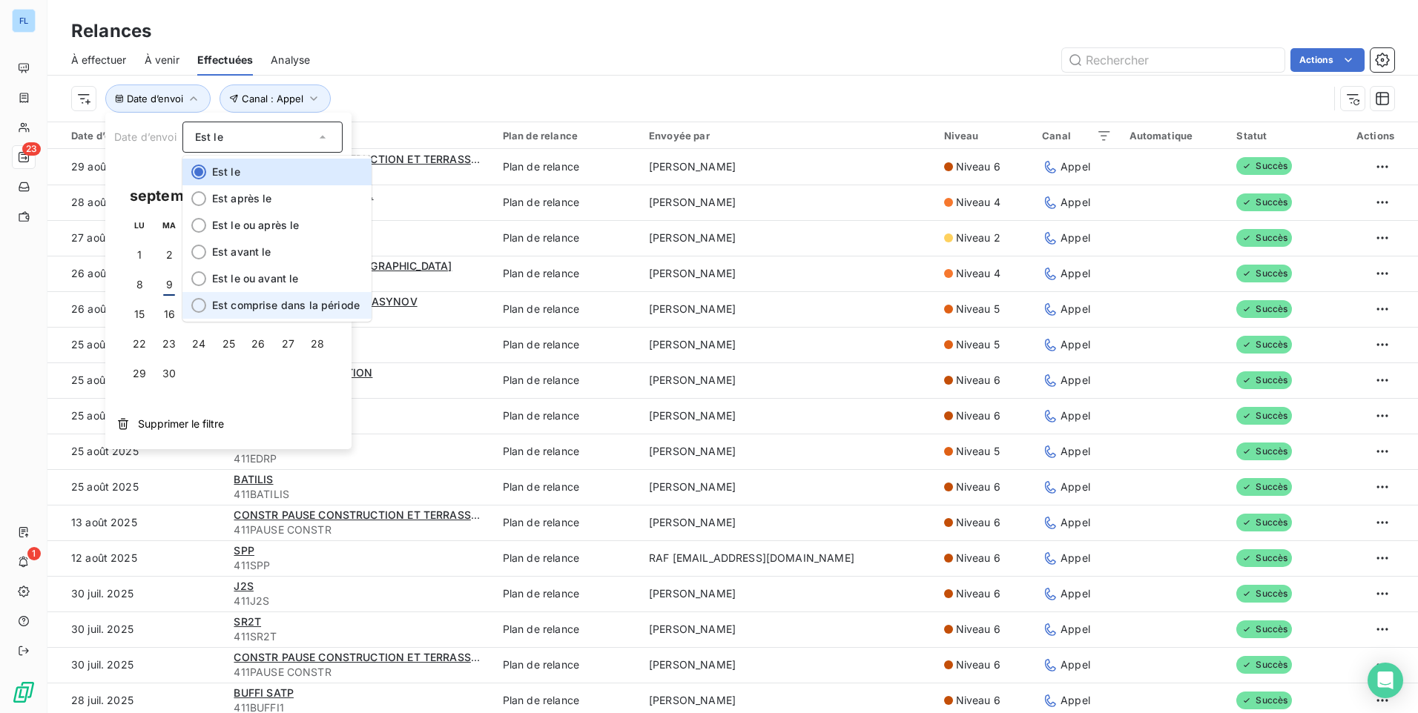
click at [293, 297] on li "Est comprise dans la période" at bounding box center [276, 305] width 189 height 27
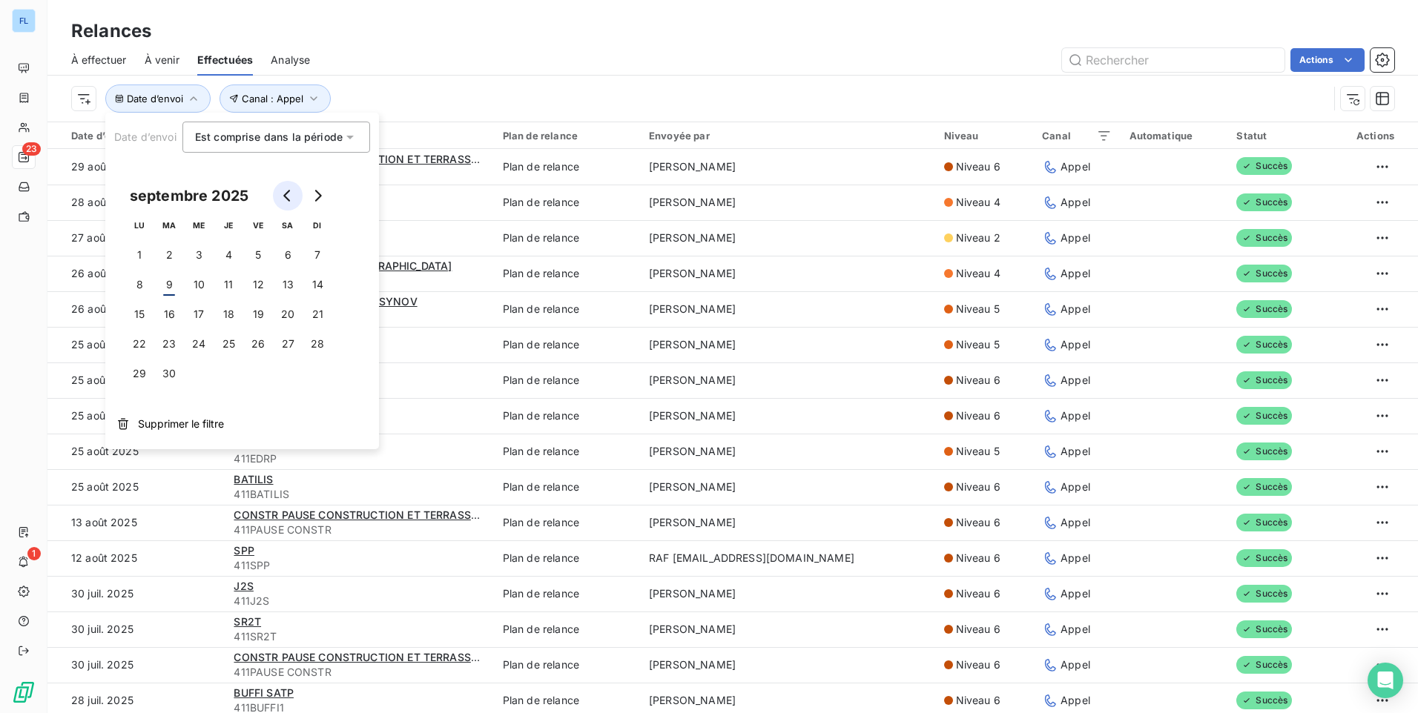
click at [289, 198] on icon "Go to previous month" at bounding box center [288, 196] width 12 height 12
click at [289, 199] on icon "Go to previous month" at bounding box center [288, 196] width 12 height 12
click at [171, 253] on button "1" at bounding box center [169, 255] width 30 height 30
click at [322, 202] on button "Go to next month" at bounding box center [318, 196] width 30 height 30
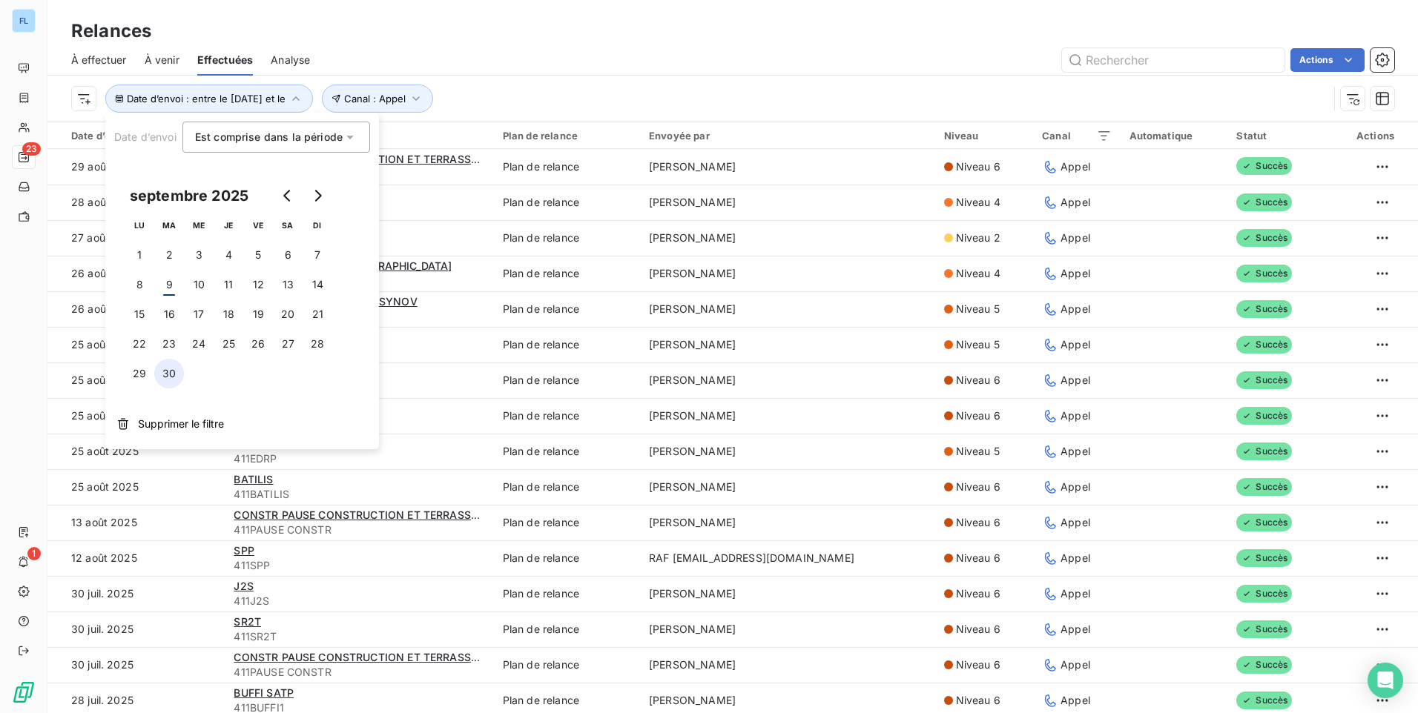
click at [178, 371] on button "30" at bounding box center [169, 374] width 30 height 30
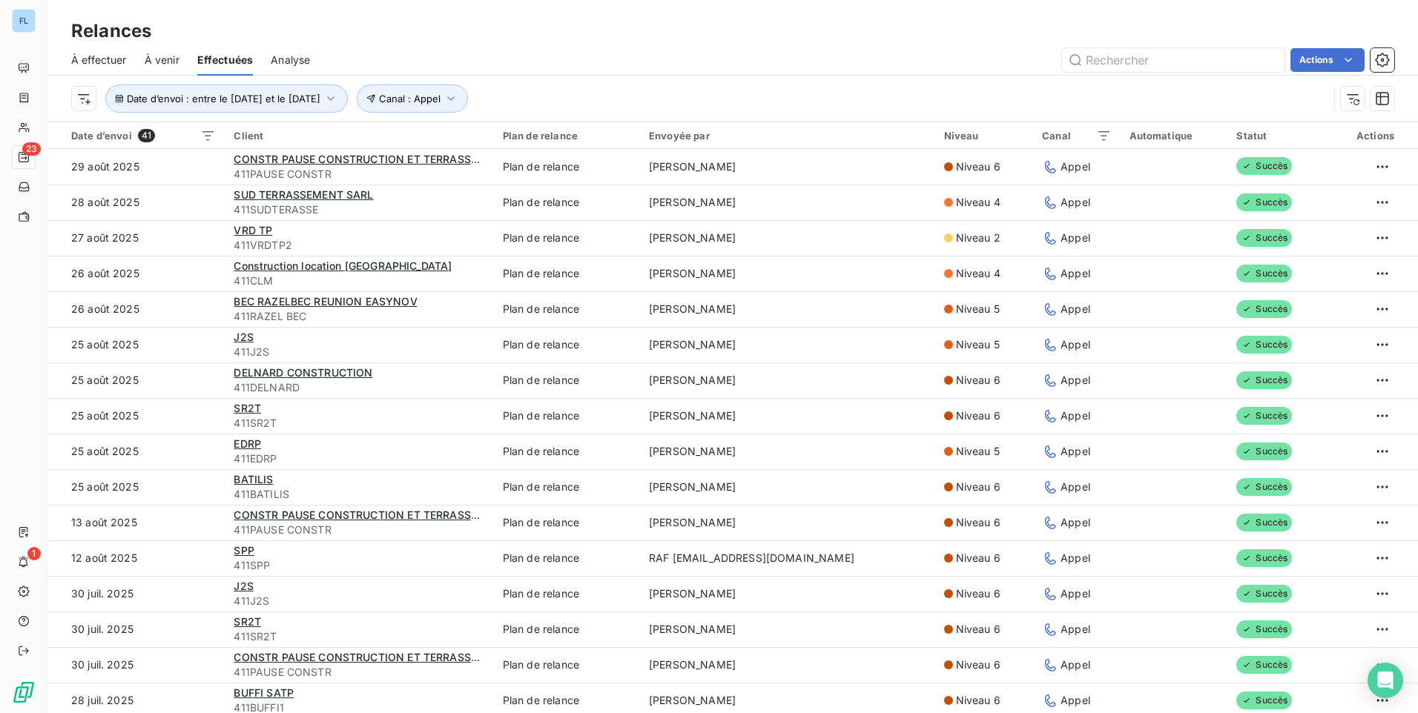
click at [688, 41] on div "Relances" at bounding box center [732, 31] width 1371 height 27
click at [1264, 96] on div "Exporter les relances (41 relances)" at bounding box center [1253, 93] width 205 height 24
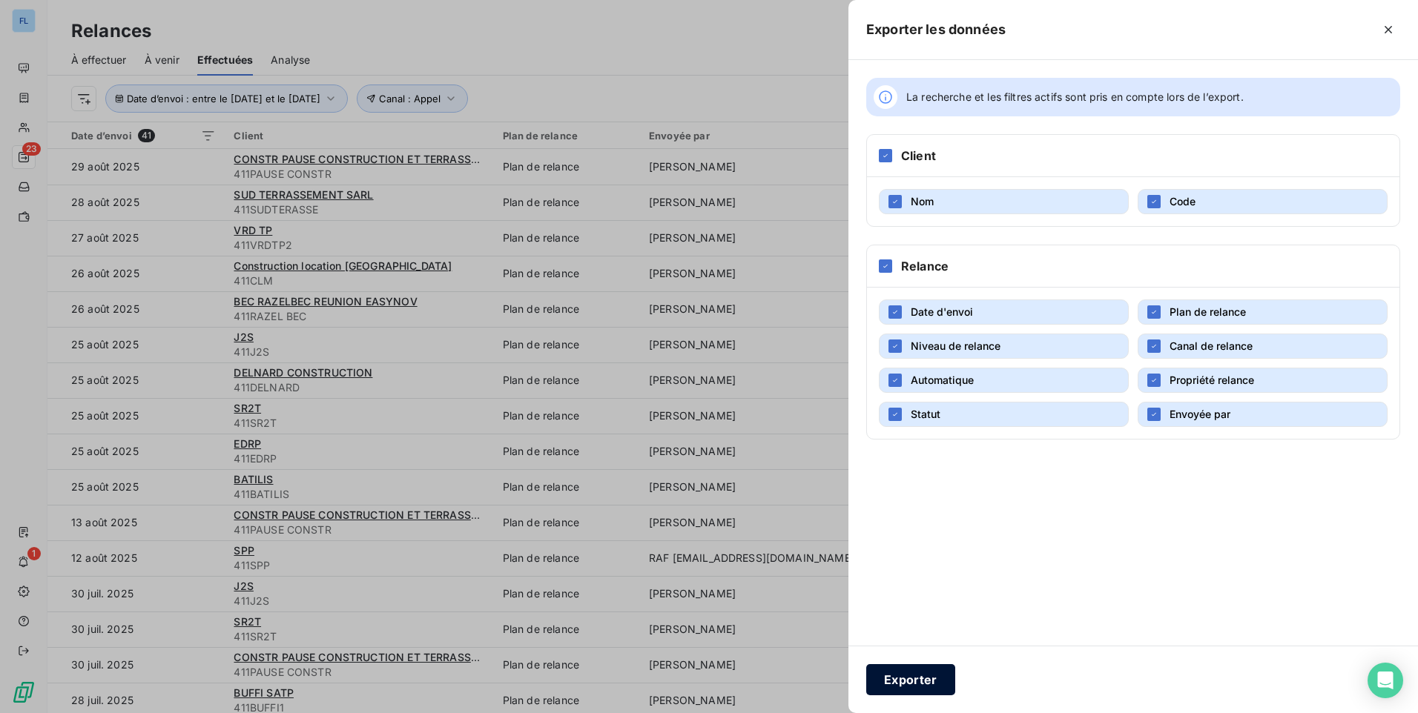
click at [906, 677] on button "Exporter" at bounding box center [910, 680] width 89 height 31
